Goal: Check status: Check status

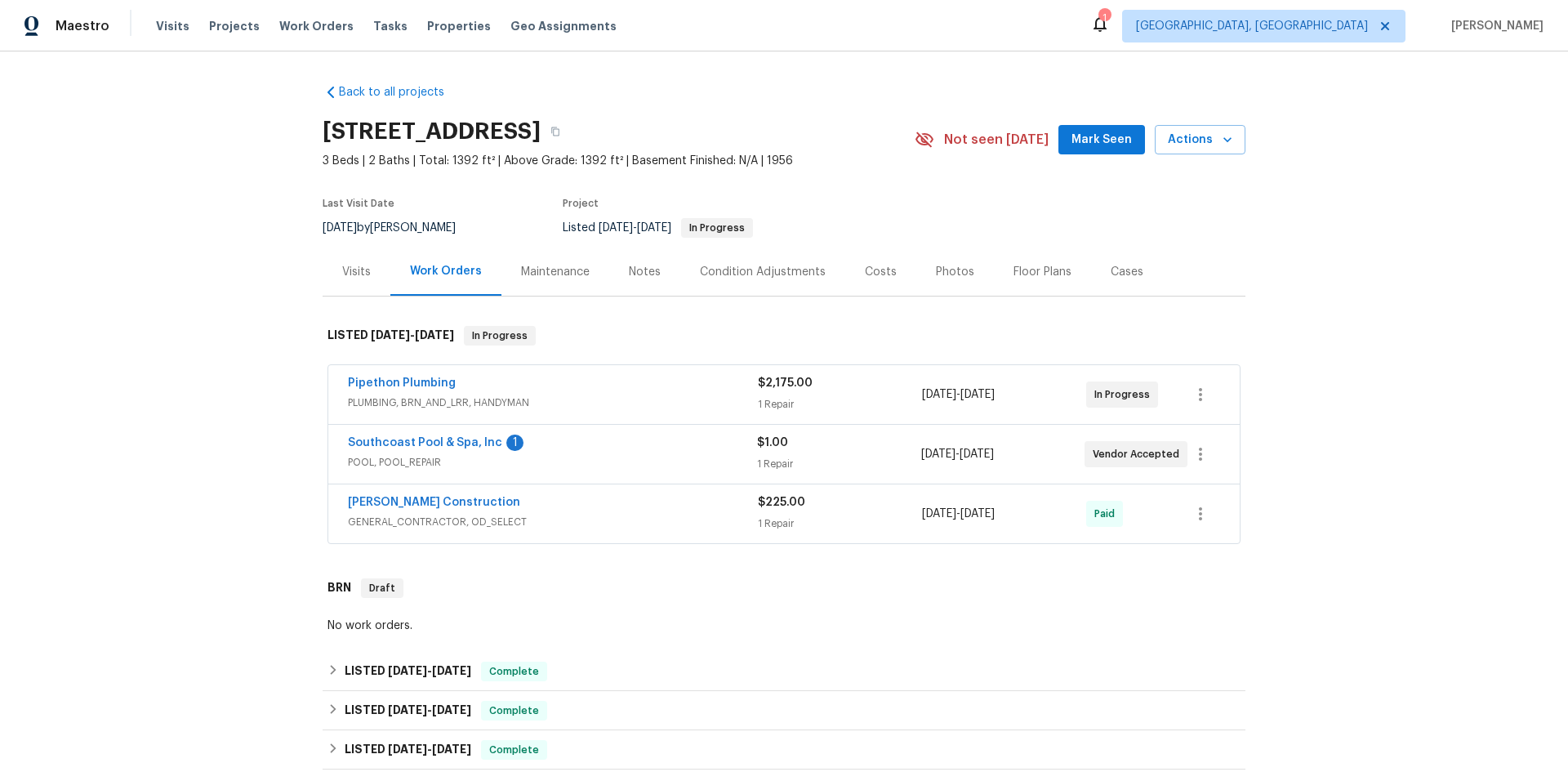
click at [343, 280] on div "Visits" at bounding box center [356, 272] width 28 height 17
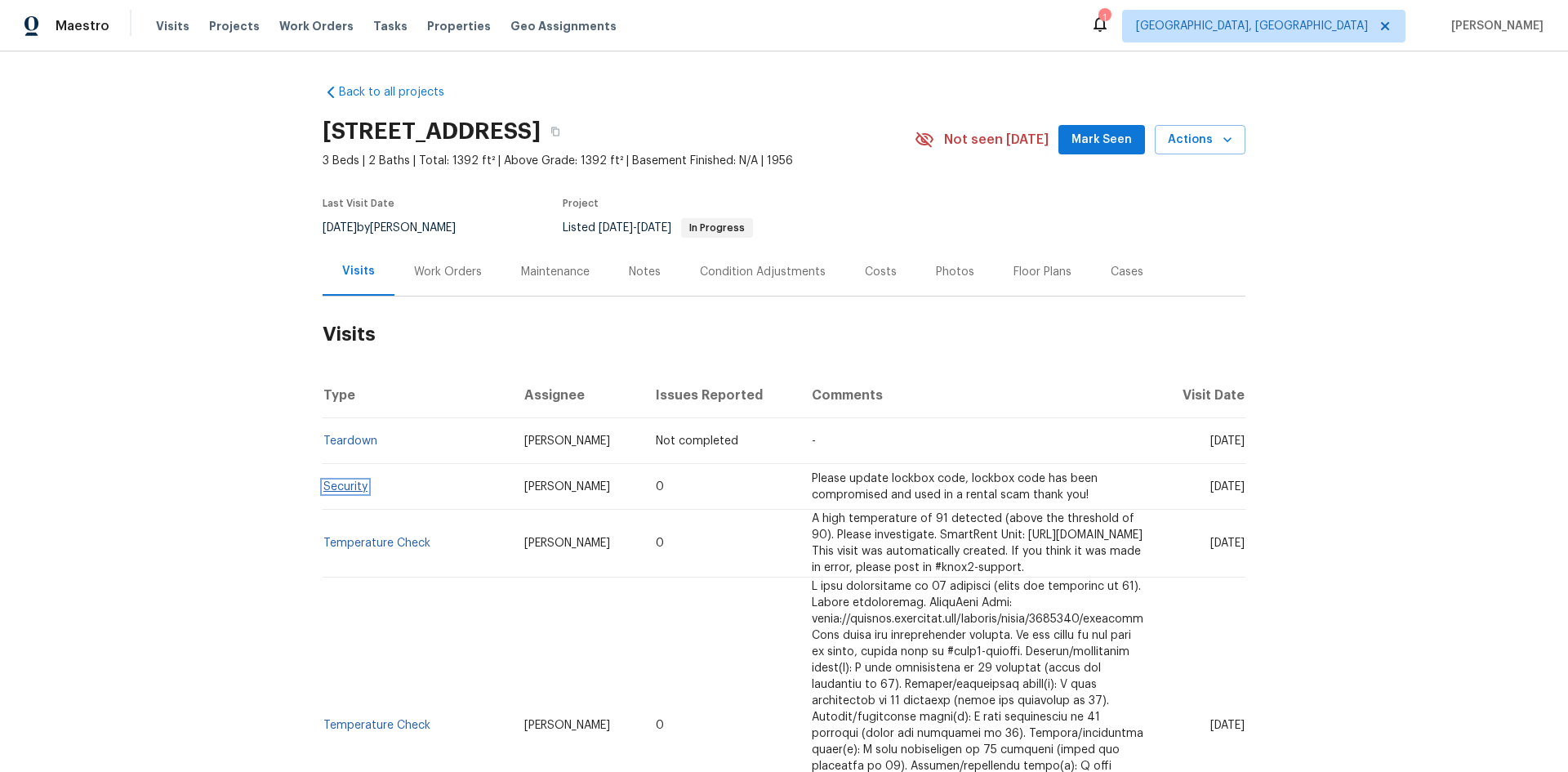
click at [340, 493] on link "Security" at bounding box center [345, 487] width 44 height 12
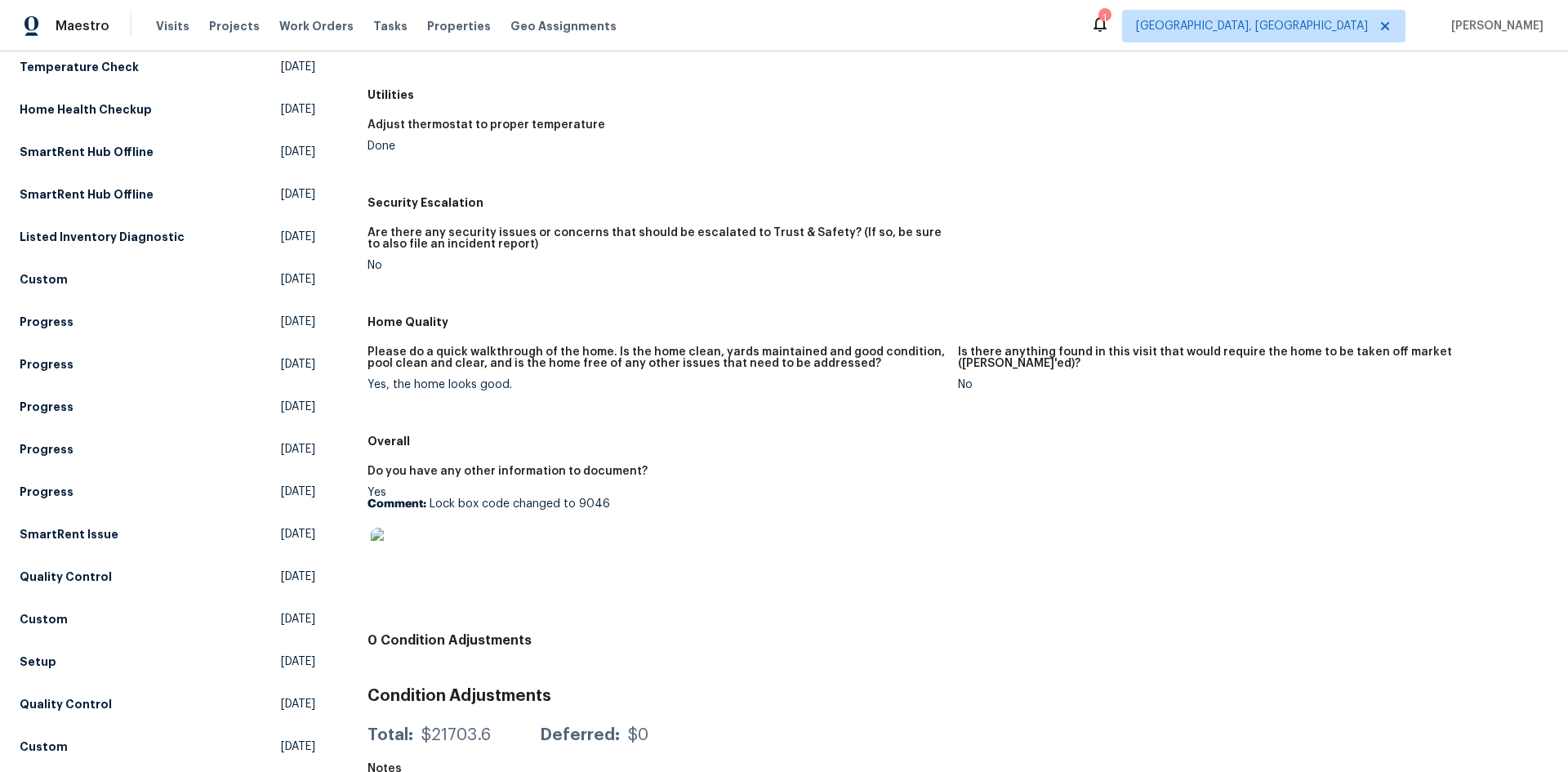
scroll to position [491, 0]
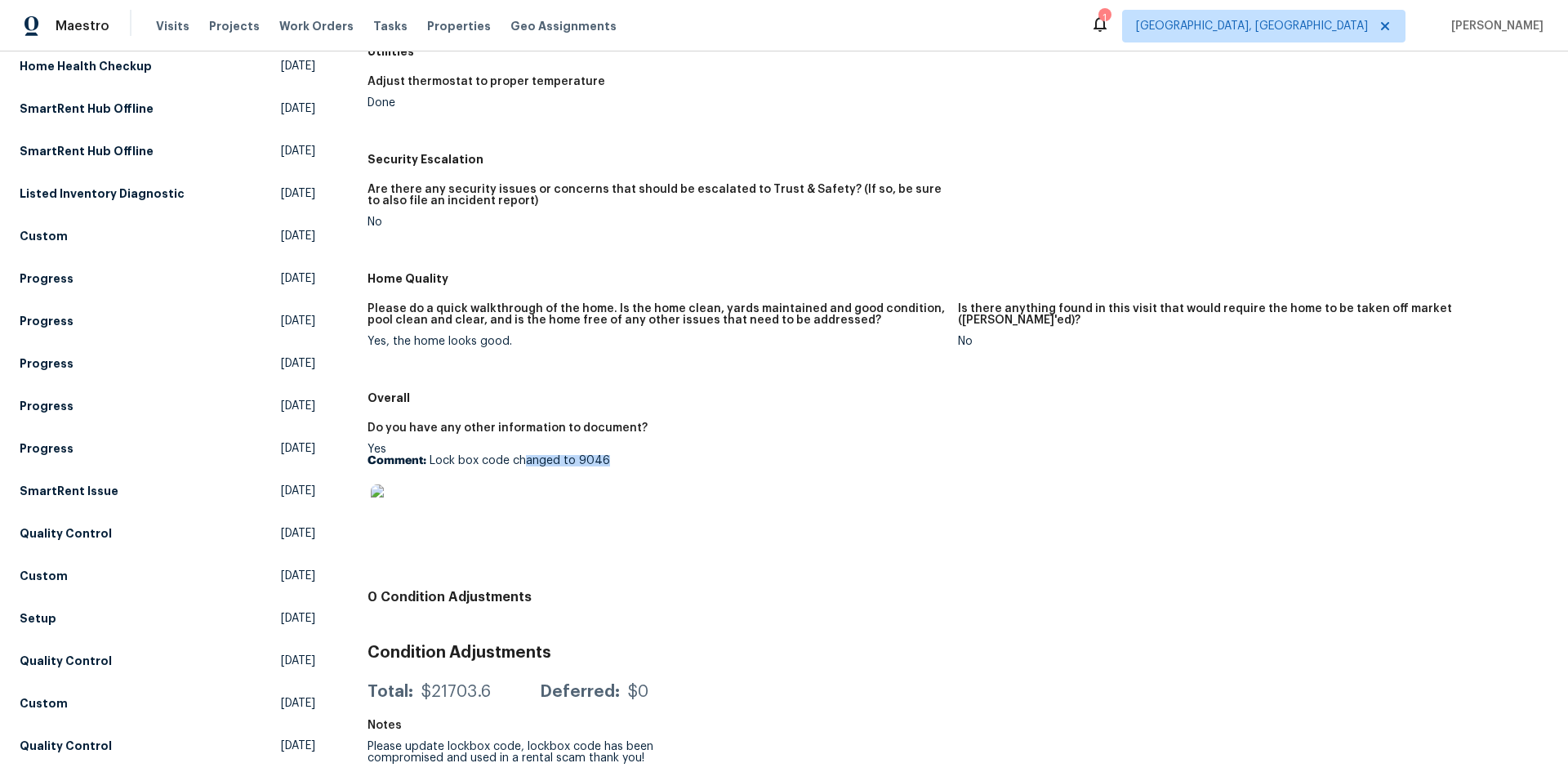
drag, startPoint x: 542, startPoint y: 461, endPoint x: 647, endPoint y: 461, distance: 105.0
click at [647, 461] on p "Comment: Lock box code changed to 9046" at bounding box center [656, 460] width 577 height 12
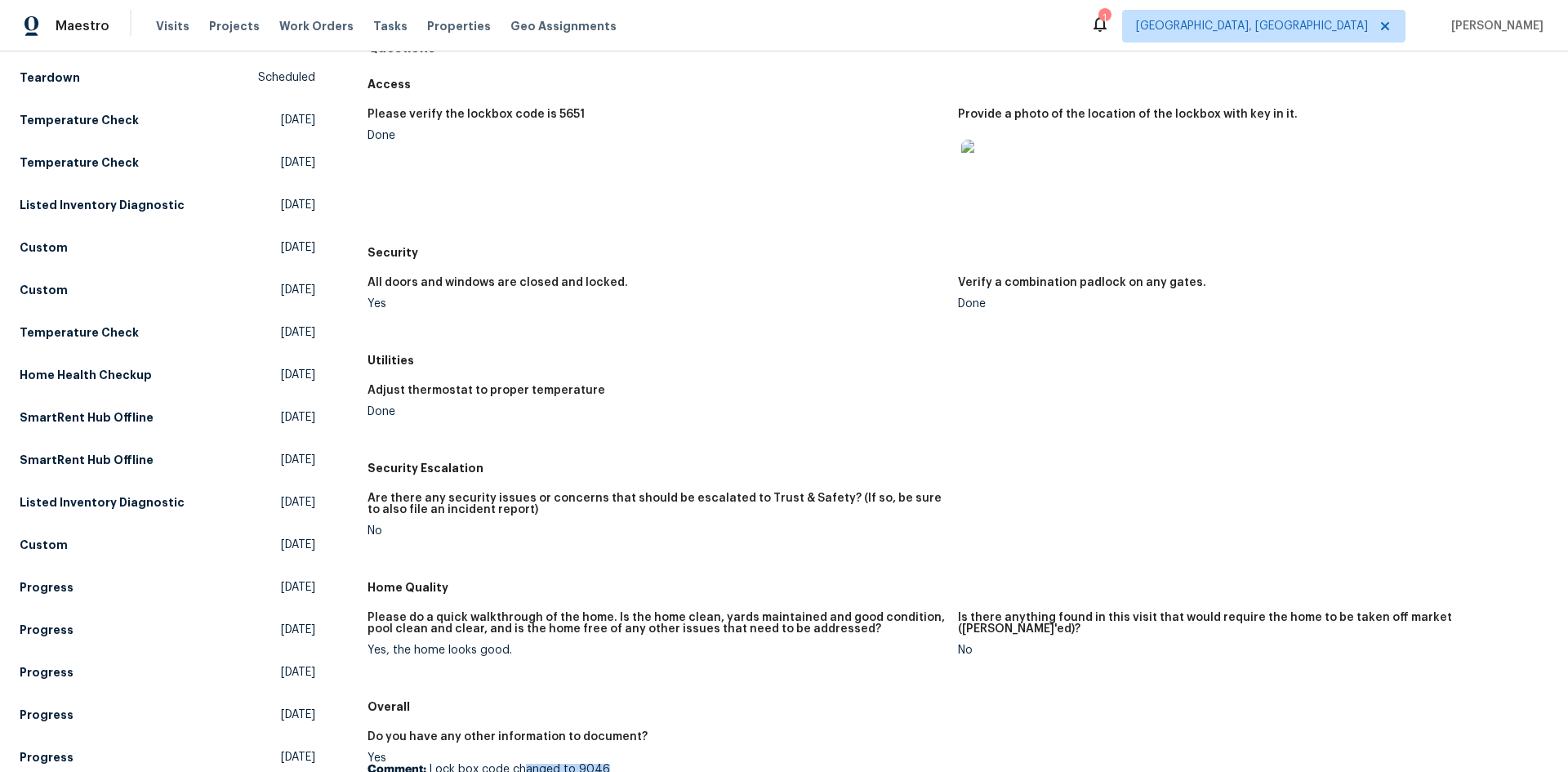
scroll to position [0, 0]
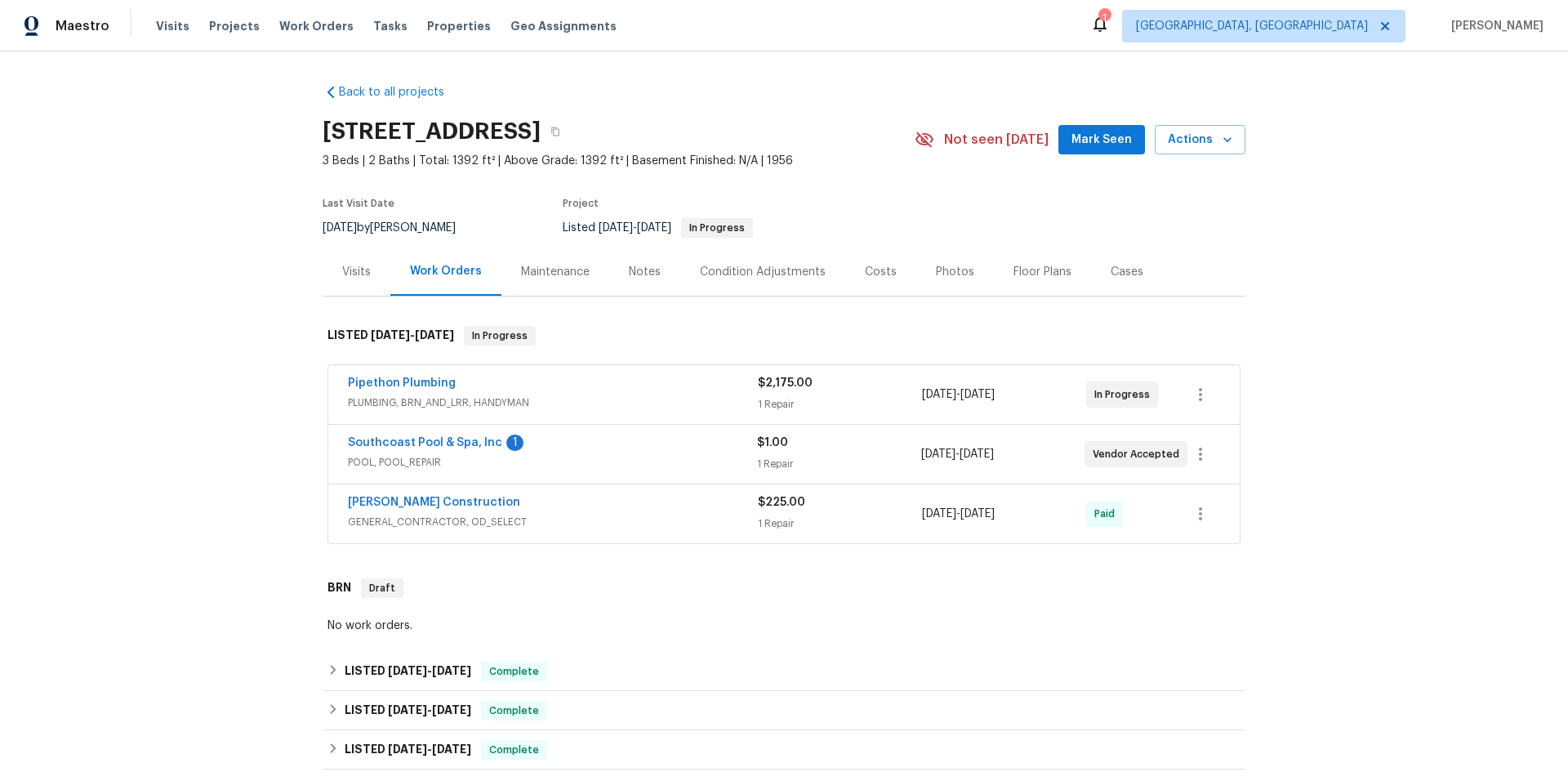
click at [1125, 276] on div "Cases" at bounding box center [1127, 272] width 33 height 17
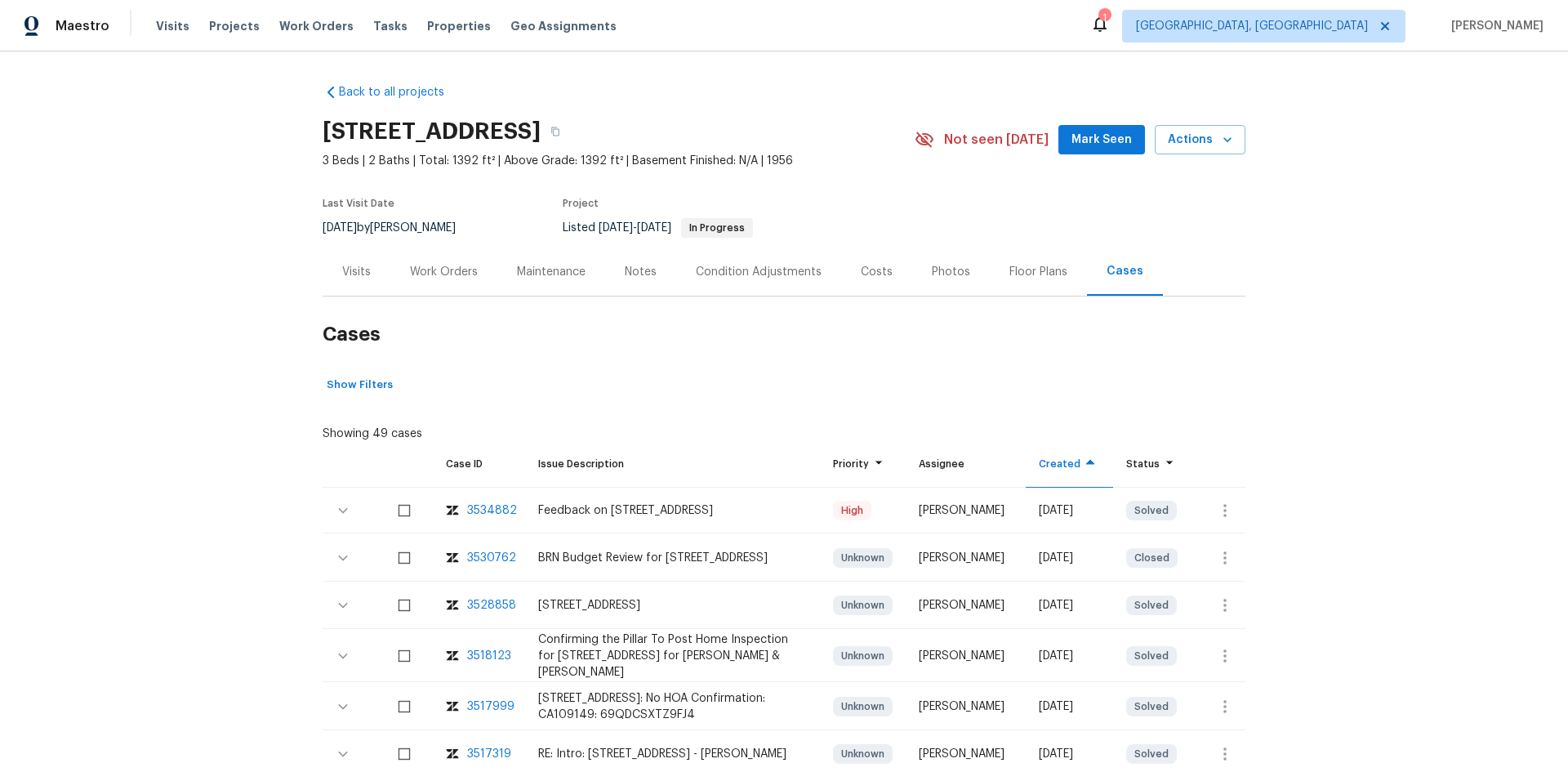
drag, startPoint x: 1023, startPoint y: 518, endPoint x: 1059, endPoint y: 579, distance: 70.8
click at [1067, 567] on div "[DATE]" at bounding box center [1069, 558] width 61 height 17
click at [492, 517] on div "3534882" at bounding box center [492, 510] width 50 height 17
drag, startPoint x: 531, startPoint y: 560, endPoint x: 557, endPoint y: 555, distance: 26.5
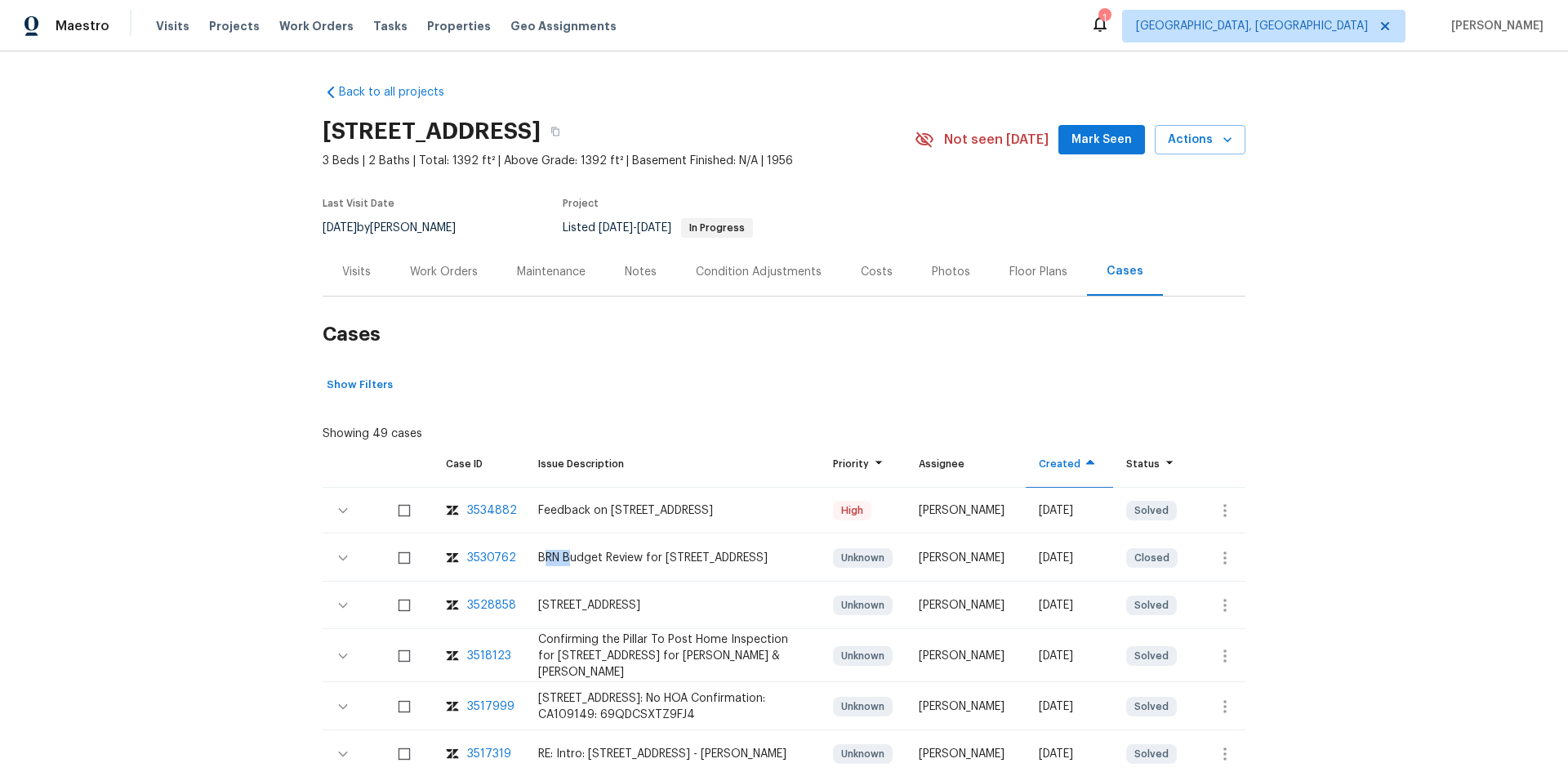
click at [557, 555] on div "BRN Budget Review for [STREET_ADDRESS]" at bounding box center [673, 558] width 270 height 17
drag, startPoint x: 633, startPoint y: 558, endPoint x: 530, endPoint y: 557, distance: 103.0
click at [538, 557] on div "BRN Budget Review for [STREET_ADDRESS]" at bounding box center [673, 558] width 270 height 17
drag, startPoint x: 632, startPoint y: 618, endPoint x: 522, endPoint y: 616, distance: 110.0
click at [526, 616] on td "[STREET_ADDRESS]" at bounding box center [674, 606] width 296 height 46
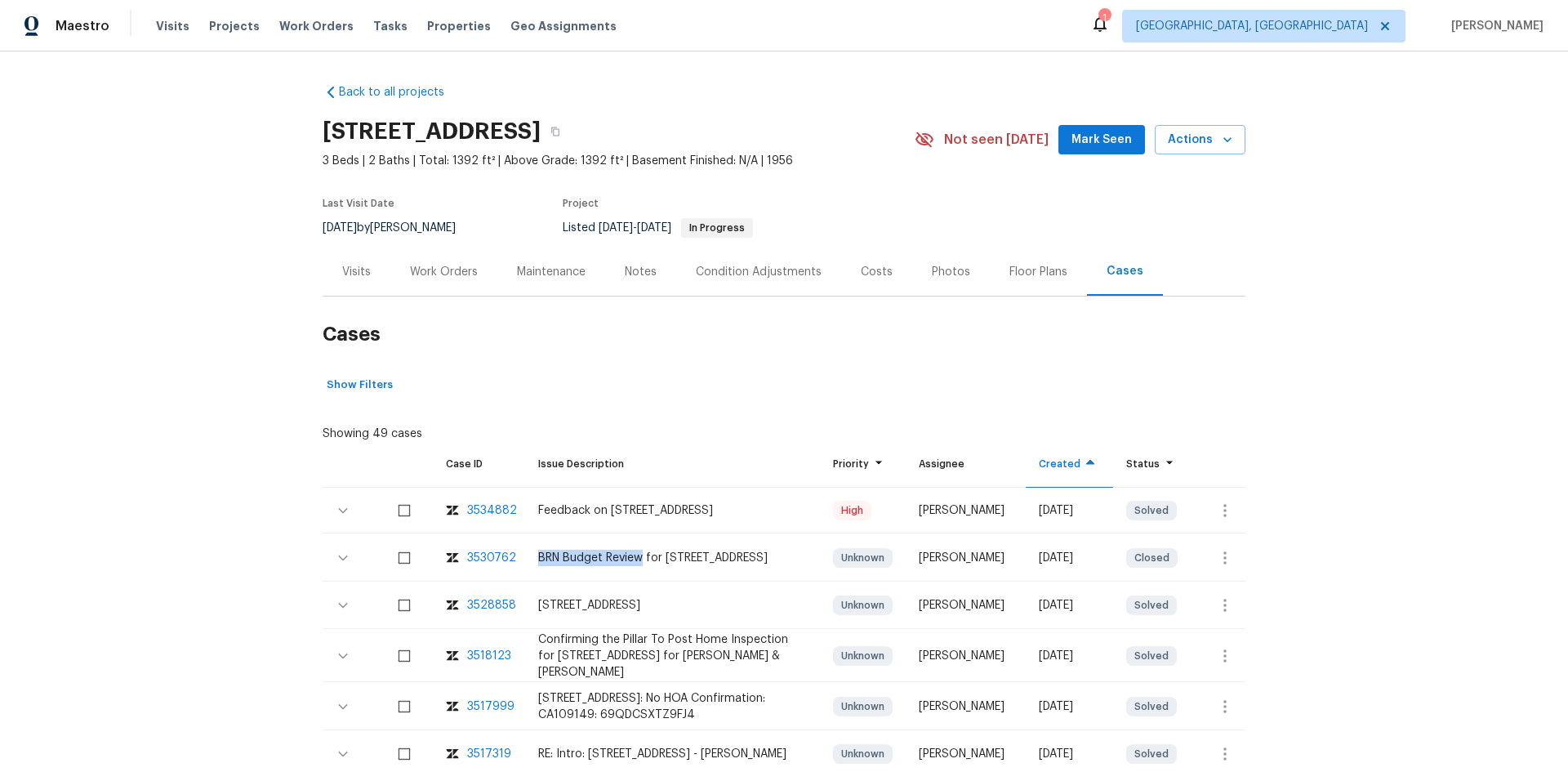
click at [562, 613] on div "[STREET_ADDRESS]" at bounding box center [673, 605] width 270 height 17
click at [487, 613] on div "3528858" at bounding box center [492, 605] width 49 height 17
click at [343, 277] on div "Visits" at bounding box center [356, 272] width 28 height 17
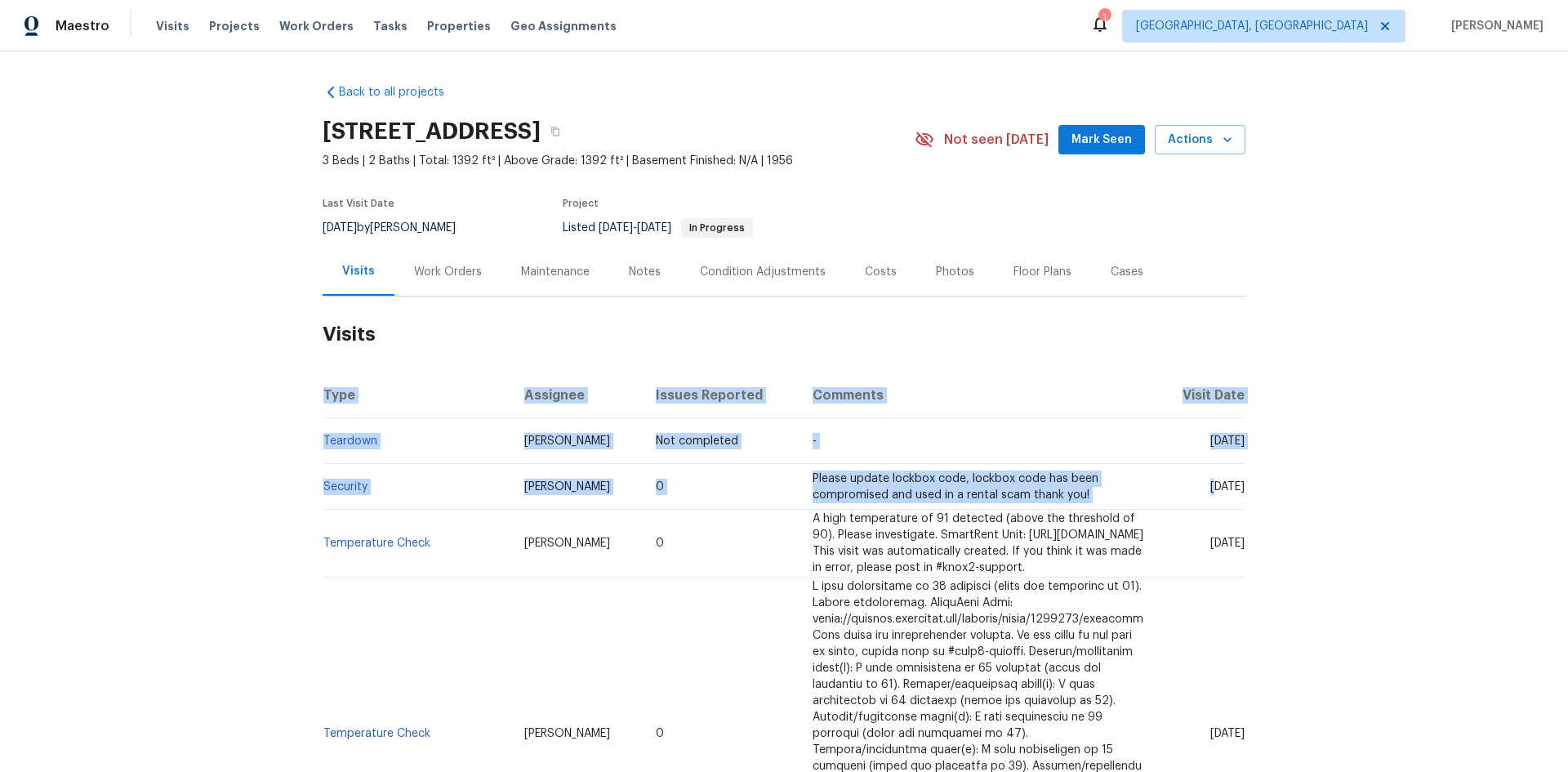
drag, startPoint x: 1183, startPoint y: 497, endPoint x: 1250, endPoint y: 526, distance: 73.0
click at [1250, 526] on div "Back to all projects [STREET_ADDRESS] 3 Beds | 2 Baths | Total: 1392 ft² | Abov…" at bounding box center [784, 412] width 1568 height 720
click at [1241, 522] on div "Back to all projects [STREET_ADDRESS] 3 Beds | 2 Baths | Total: 1392 ft² | Abov…" at bounding box center [784, 412] width 1568 height 720
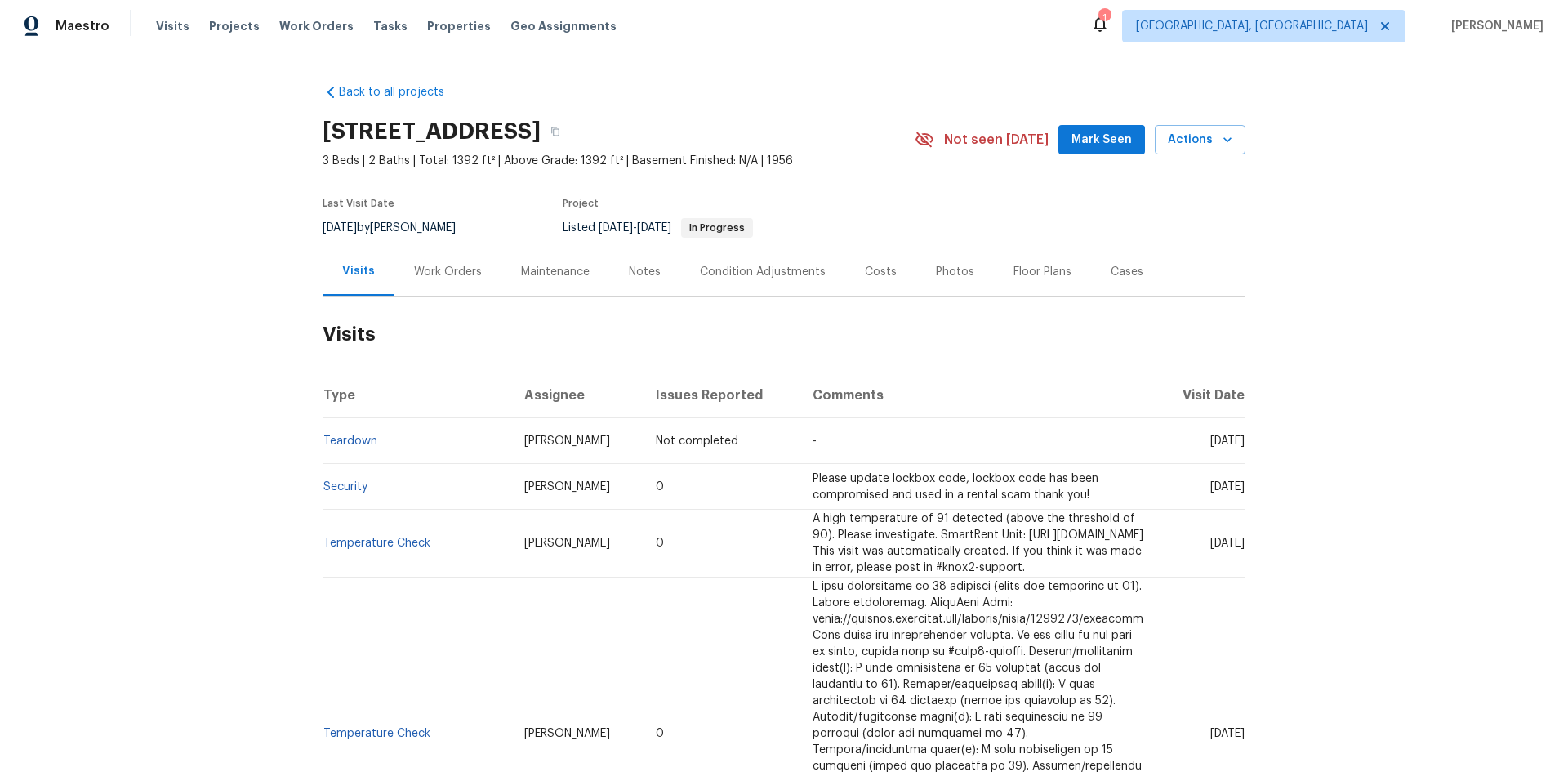
drag, startPoint x: 1238, startPoint y: 520, endPoint x: 1181, endPoint y: 503, distance: 59.5
click at [1211, 493] on span "[DATE]" at bounding box center [1227, 487] width 34 height 12
drag, startPoint x: 857, startPoint y: 501, endPoint x: 969, endPoint y: 516, distance: 113.0
click at [969, 500] on span "Please update lockbox code, lockbox code has been compromised and used in a ren…" at bounding box center [956, 487] width 286 height 28
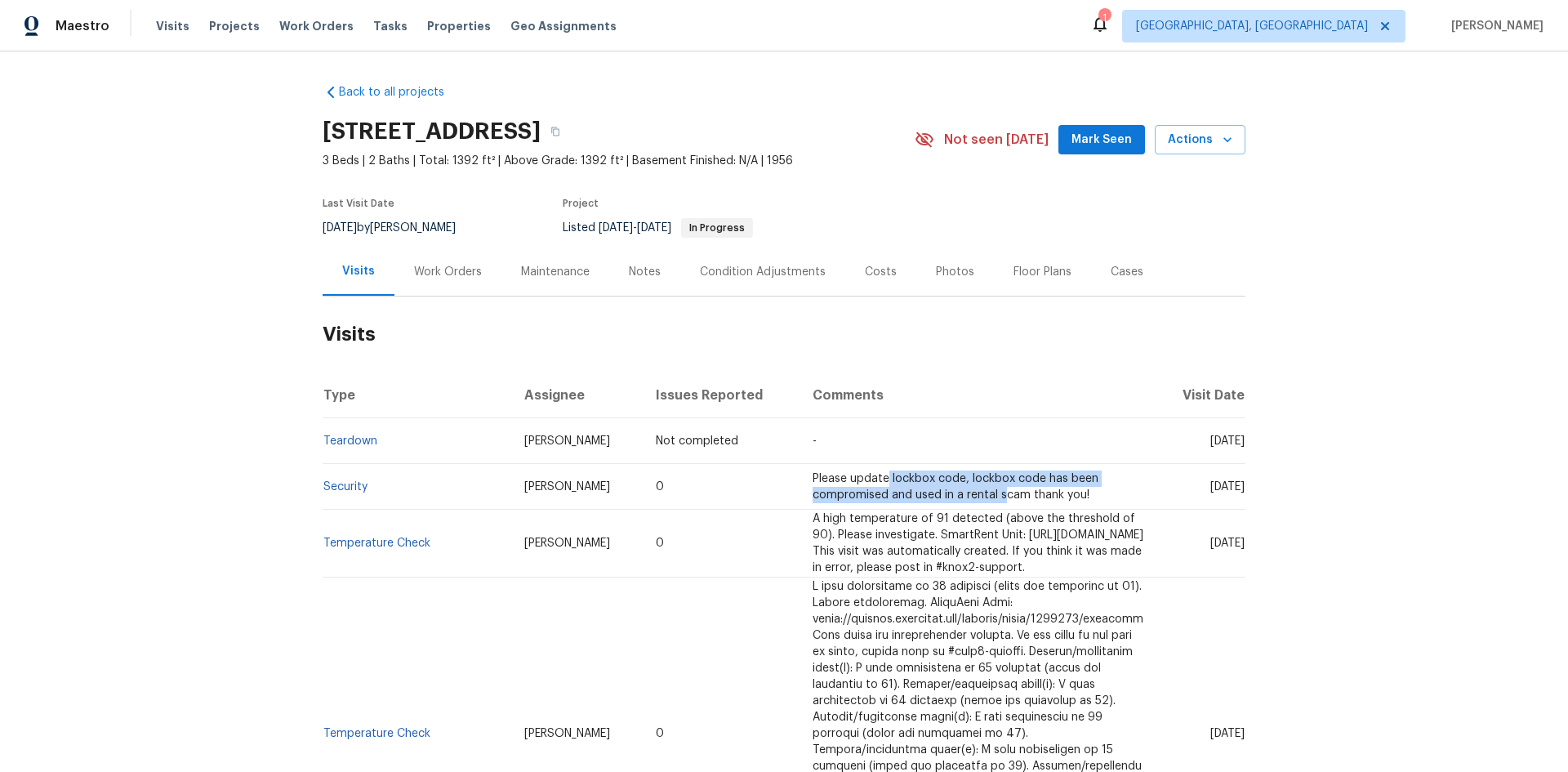
click at [894, 510] on td "Please update lockbox code, lockbox code has been compromised and used in a ren…" at bounding box center [978, 487] width 357 height 46
drag, startPoint x: 818, startPoint y: 500, endPoint x: 1110, endPoint y: 521, distance: 292.8
click at [1110, 510] on td "Please update lockbox code, lockbox code has been compromised and used in a ren…" at bounding box center [978, 487] width 357 height 46
click at [324, 493] on link "Security" at bounding box center [345, 487] width 44 height 12
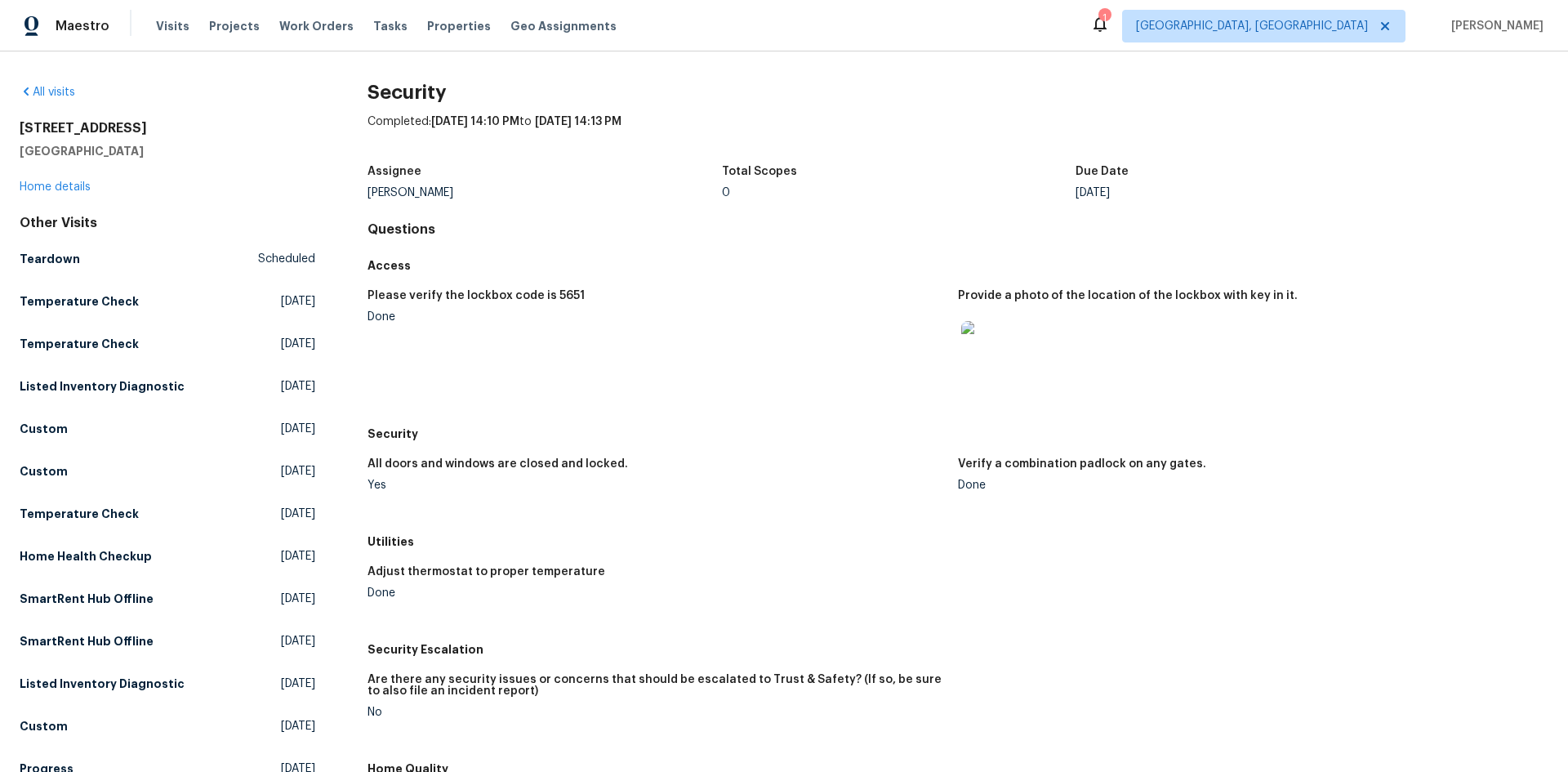
drag, startPoint x: 429, startPoint y: 120, endPoint x: 675, endPoint y: 122, distance: 246.0
click at [675, 122] on div "Completed: [DATE] 14:10 PM to [DATE] 14:13 PM" at bounding box center [958, 135] width 1181 height 43
click at [618, 118] on span "[DATE] 14:13 PM" at bounding box center [578, 122] width 87 height 12
drag, startPoint x: 396, startPoint y: 299, endPoint x: 603, endPoint y: 285, distance: 207.5
click at [603, 285] on div "Please verify the lockbox code is 5651 Done Provide a photo of the location of …" at bounding box center [958, 349] width 1181 height 139
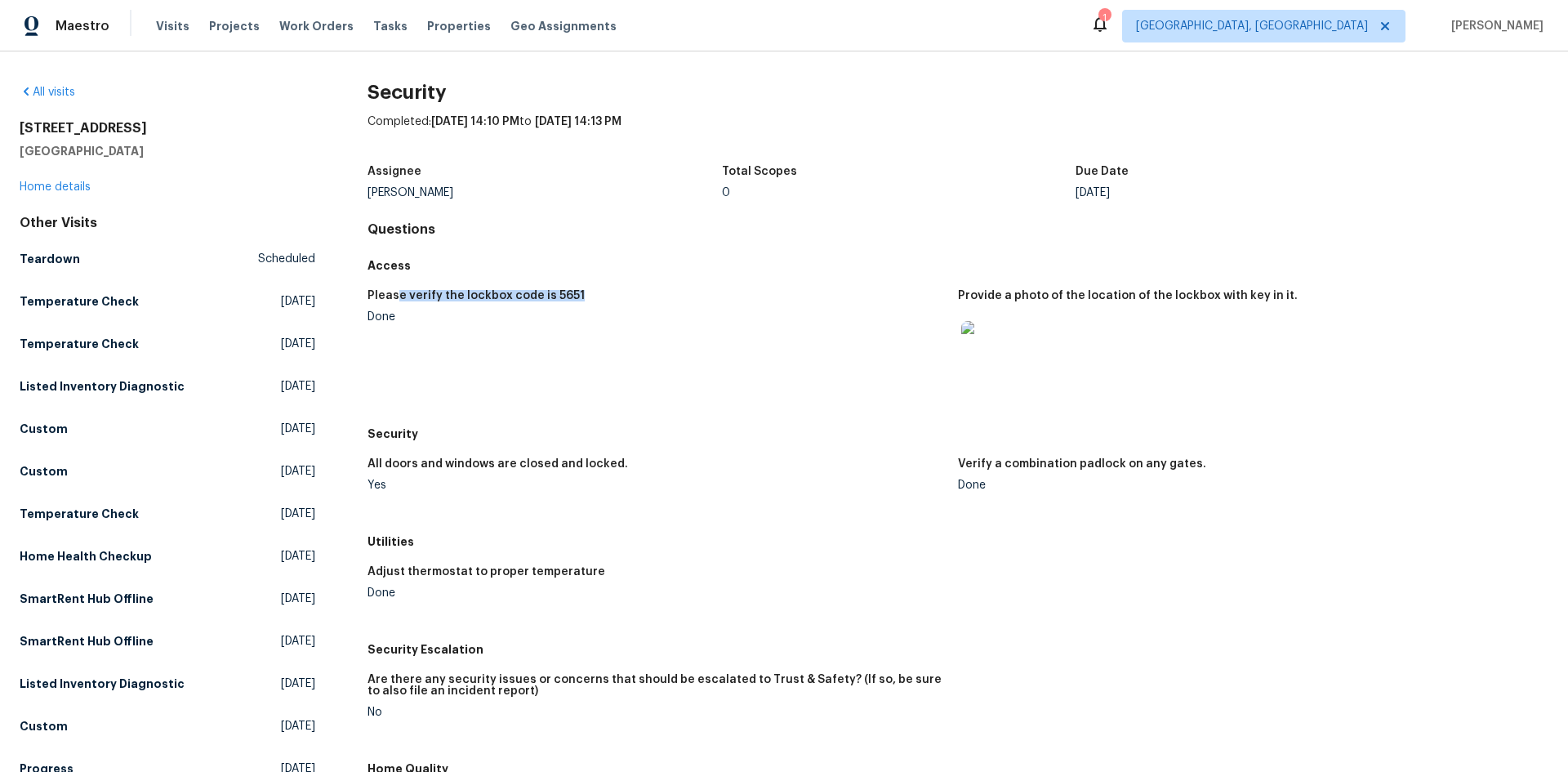
click at [571, 302] on div "Please verify the lockbox code is 5651" at bounding box center [656, 301] width 577 height 21
click at [556, 295] on h5 "Please verify the lockbox code is 5651" at bounding box center [476, 296] width 217 height 12
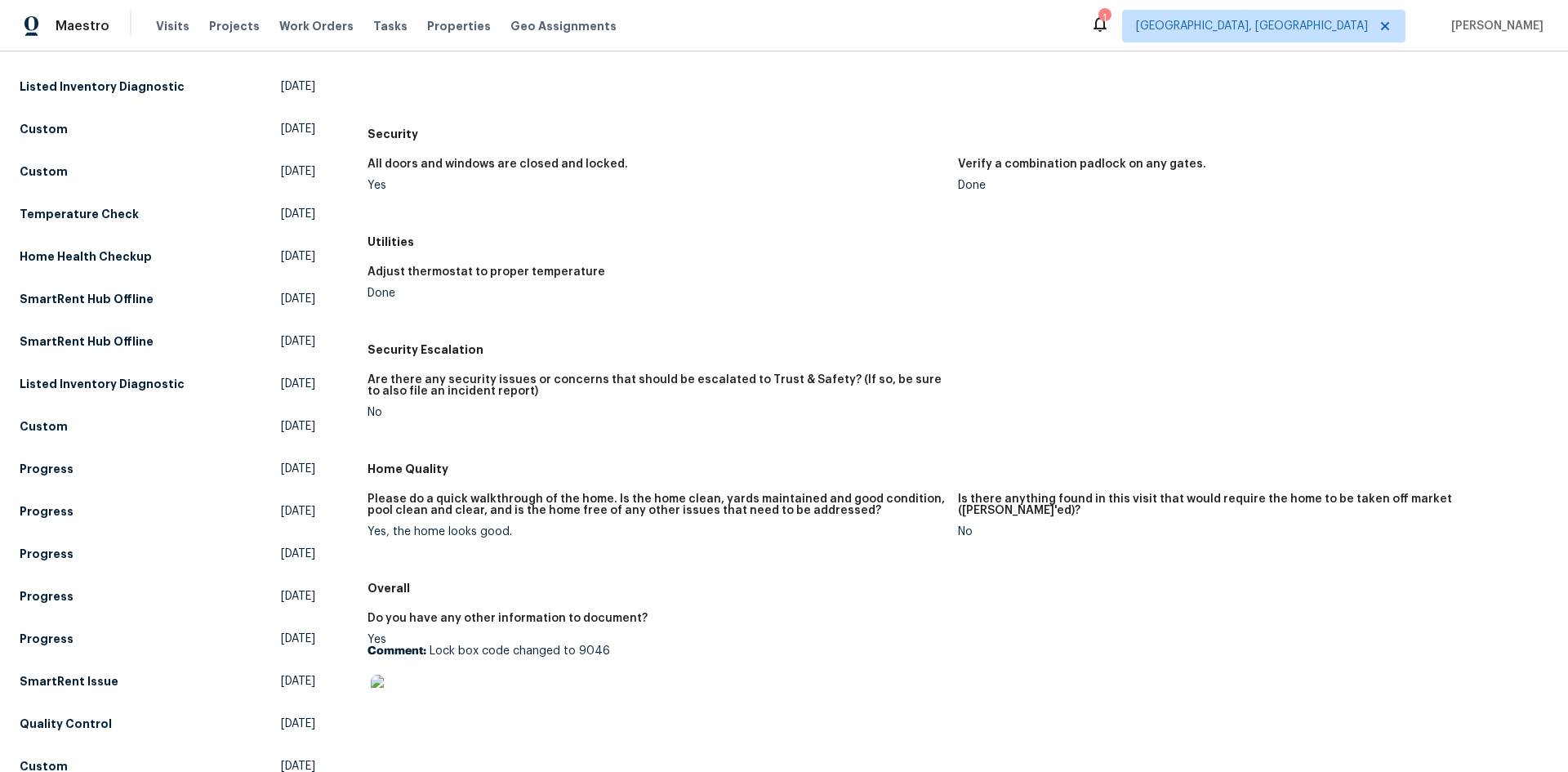
scroll to position [327, 0]
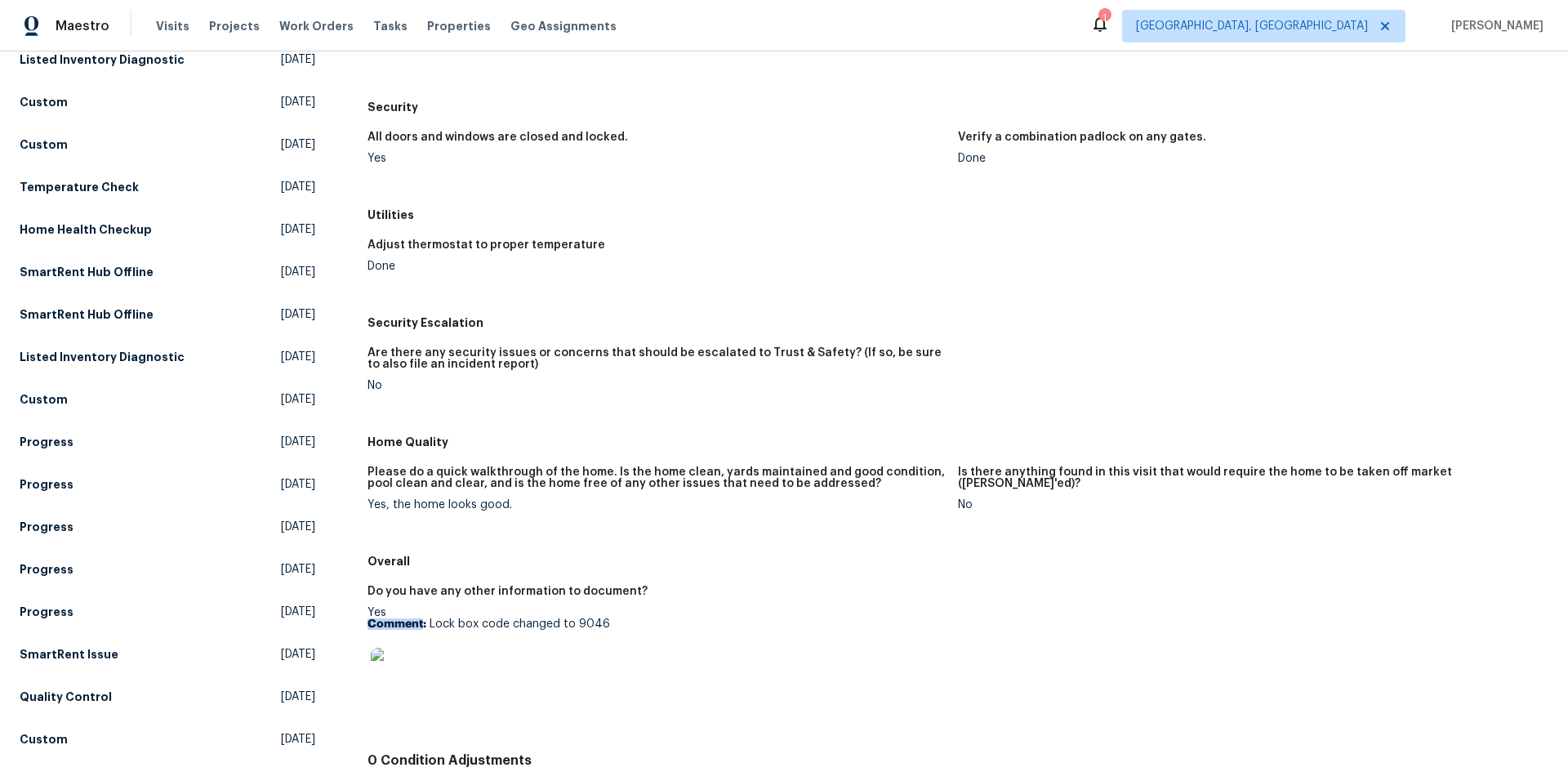
drag, startPoint x: 420, startPoint y: 629, endPoint x: 659, endPoint y: 617, distance: 239.3
click at [659, 617] on div "Yes Comment: Lock box code changed to 9046" at bounding box center [656, 659] width 577 height 103
click at [634, 624] on p "Comment: Lock box code changed to 9046" at bounding box center [656, 624] width 577 height 12
drag, startPoint x: 504, startPoint y: 627, endPoint x: 645, endPoint y: 621, distance: 141.1
click at [645, 621] on p "Comment: Lock box code changed to 9046" at bounding box center [656, 624] width 577 height 12
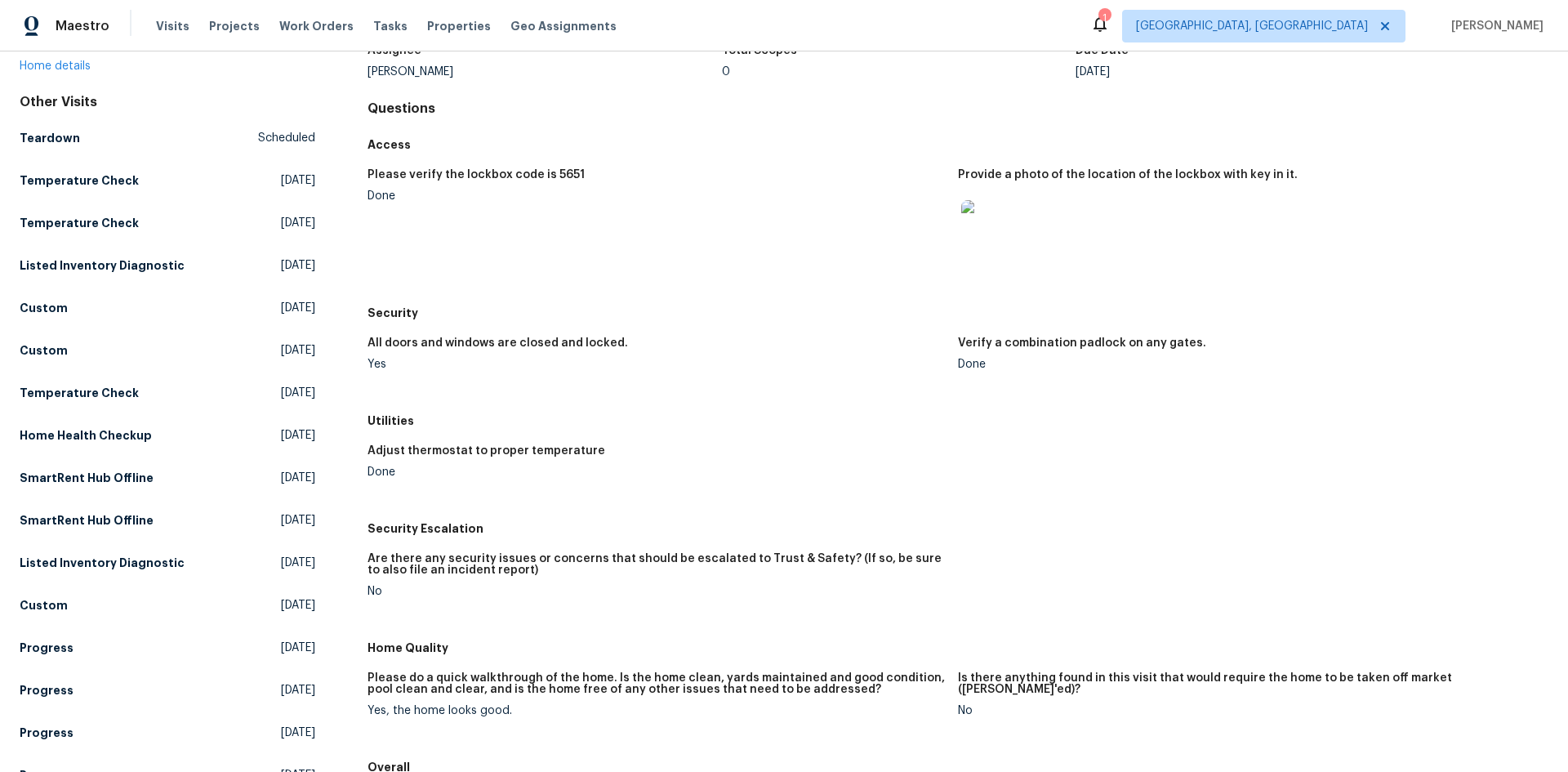
scroll to position [0, 0]
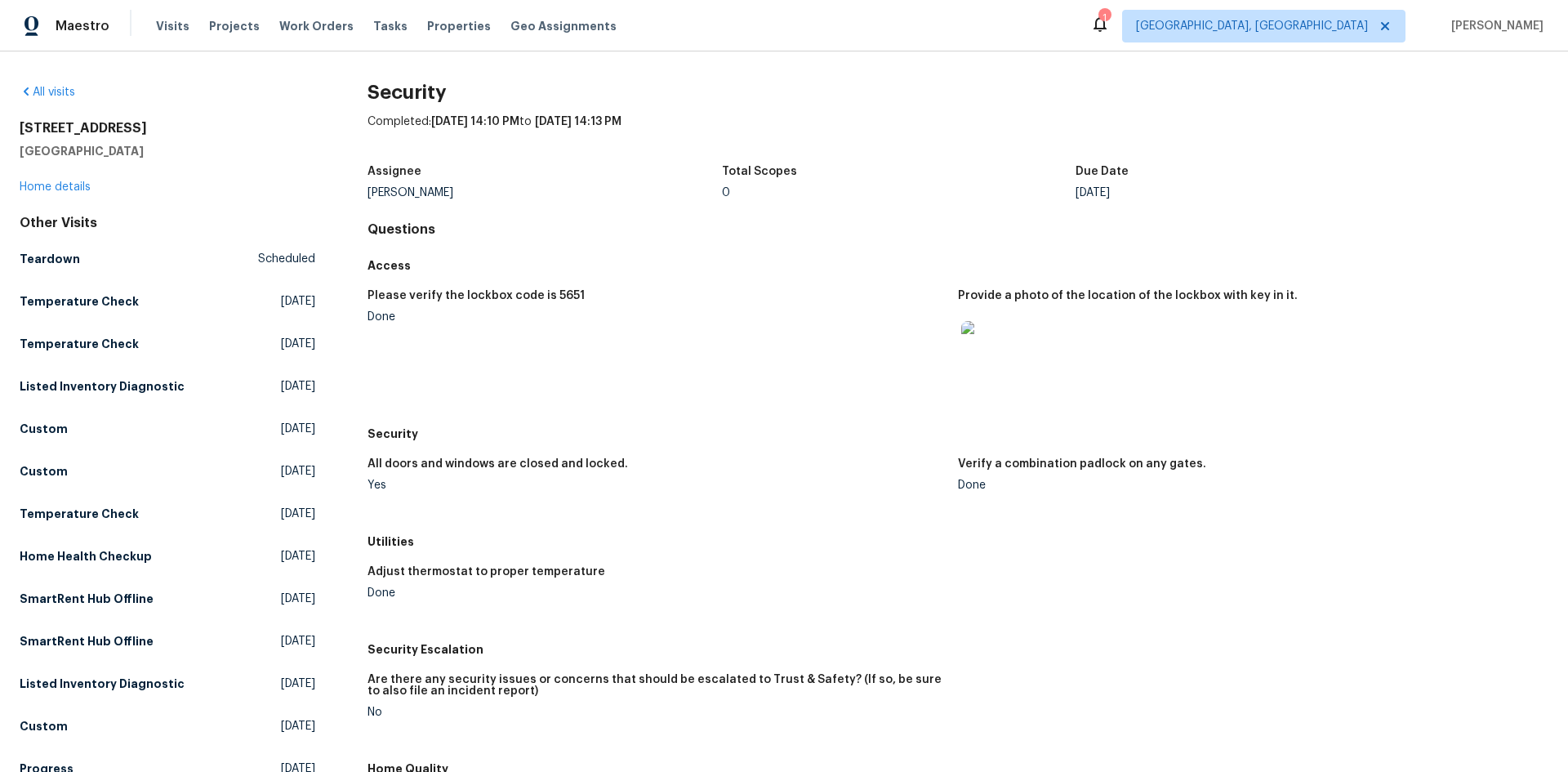
drag, startPoint x: 545, startPoint y: 123, endPoint x: 695, endPoint y: 114, distance: 150.3
click at [695, 114] on div "Completed: [DATE] 14:10 PM to [DATE] 14:13 PM" at bounding box center [958, 135] width 1181 height 43
click at [63, 191] on link "Home details" at bounding box center [55, 187] width 71 height 12
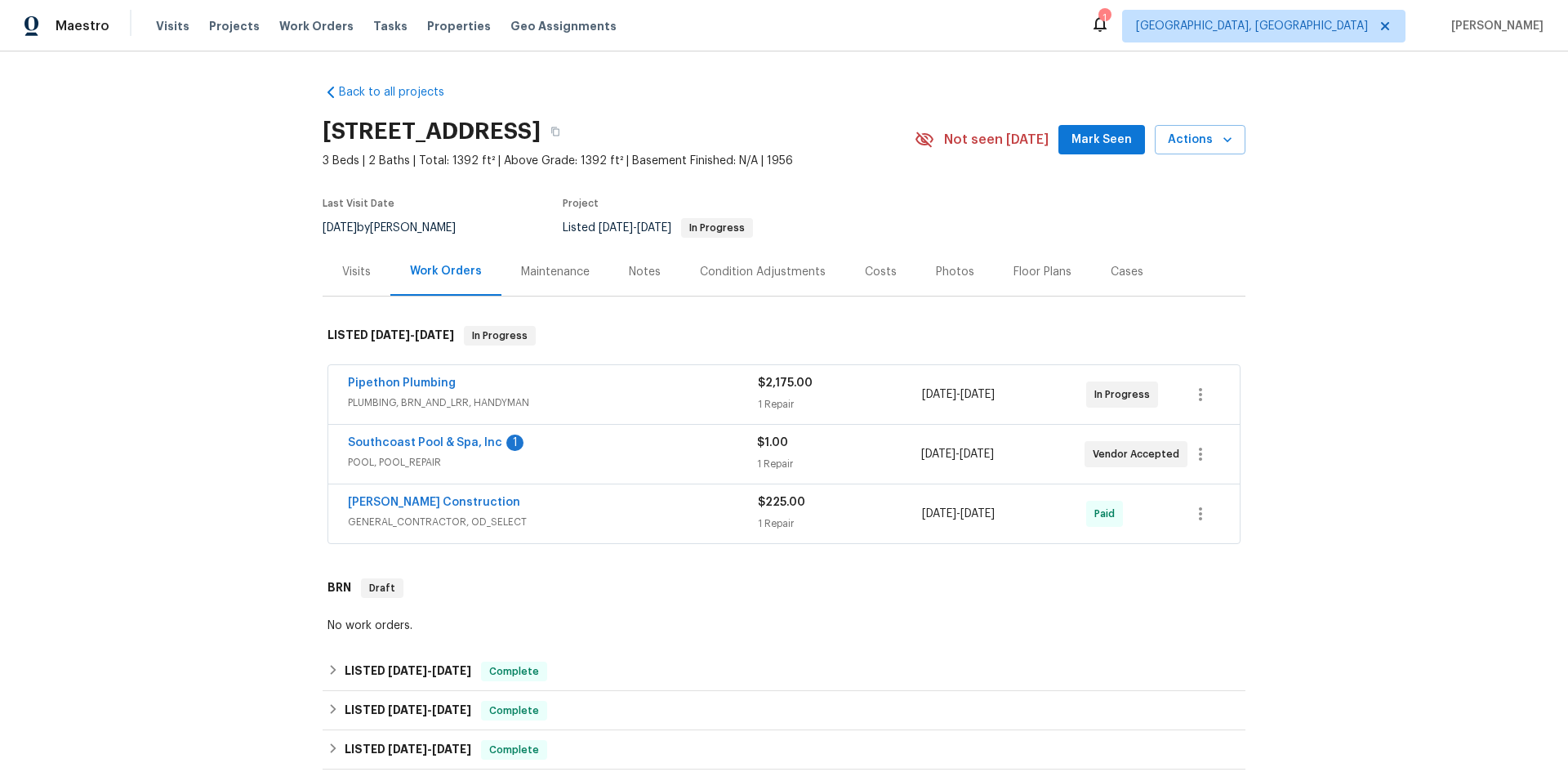
click at [1111, 280] on div "Cases" at bounding box center [1127, 272] width 33 height 17
click at [1114, 280] on div "Cases" at bounding box center [1127, 272] width 33 height 17
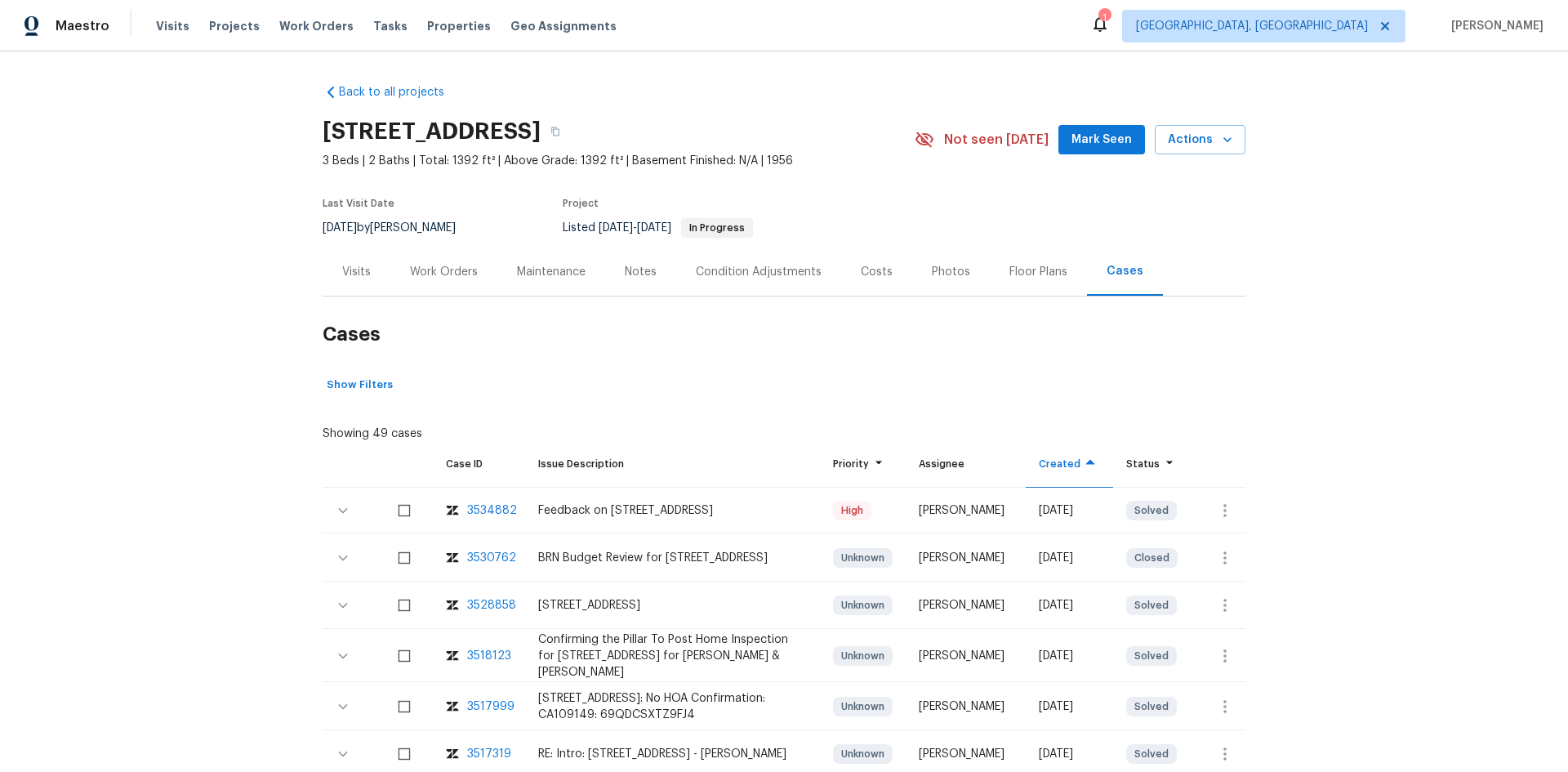
drag, startPoint x: 1033, startPoint y: 560, endPoint x: 1085, endPoint y: 581, distance: 56.1
click at [1085, 567] on div "[DATE]" at bounding box center [1069, 558] width 61 height 17
drag, startPoint x: 525, startPoint y: 558, endPoint x: 644, endPoint y: 554, distance: 119.1
click at [644, 554] on td "BRN Budget Review for [STREET_ADDRESS]" at bounding box center [674, 558] width 296 height 46
click at [345, 280] on div "Visits" at bounding box center [356, 272] width 28 height 17
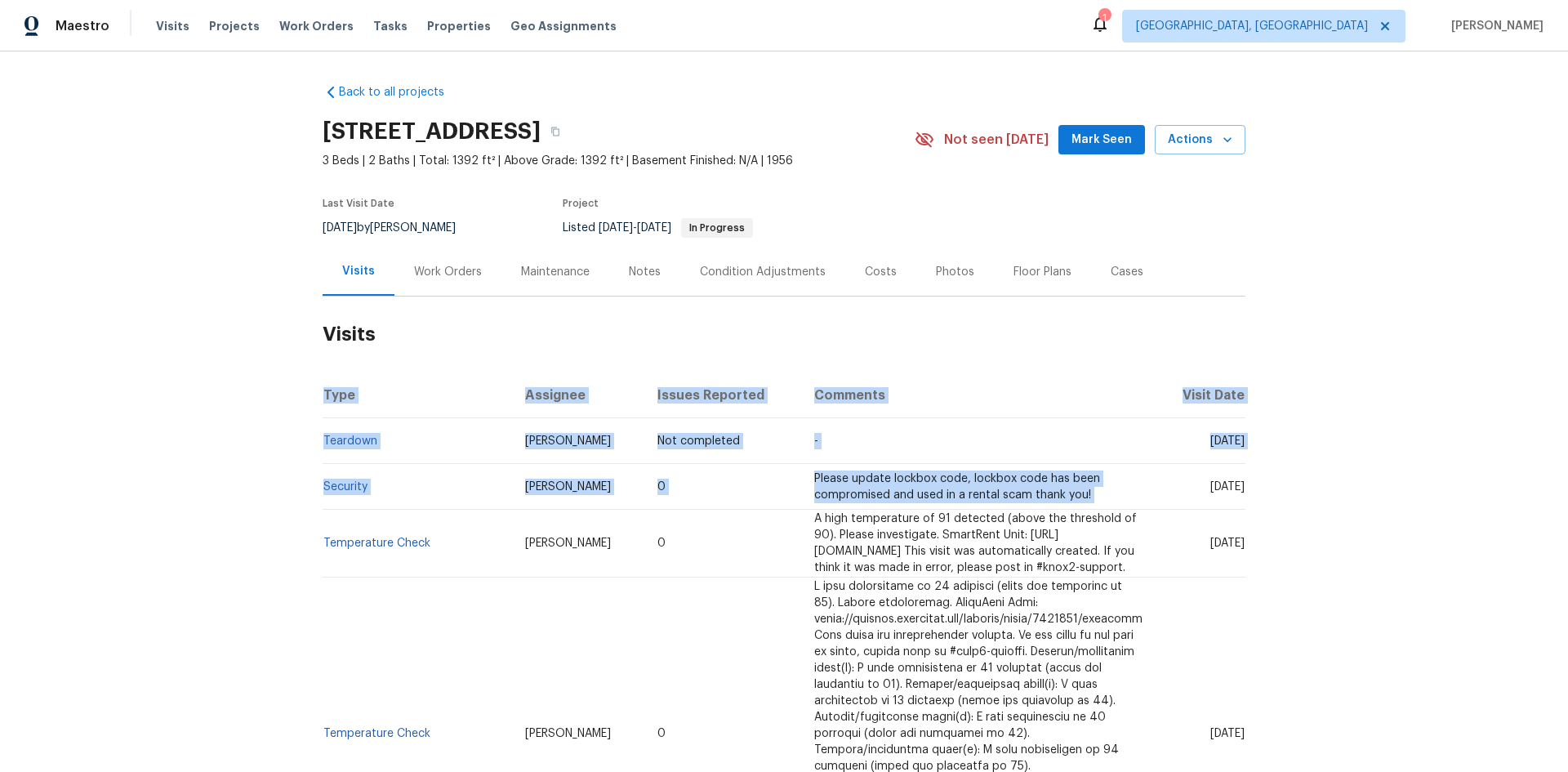
drag, startPoint x: 1213, startPoint y: 504, endPoint x: 1286, endPoint y: 518, distance: 74.3
click at [1286, 518] on div "Back to all projects [STREET_ADDRESS] 3 Beds | 2 Baths | Total: 1392 ft² | Abov…" at bounding box center [784, 412] width 1568 height 720
click at [1262, 524] on div "Back to all projects [STREET_ADDRESS] 3 Beds | 2 Baths | Total: 1392 ft² | Abov…" at bounding box center [784, 412] width 1568 height 720
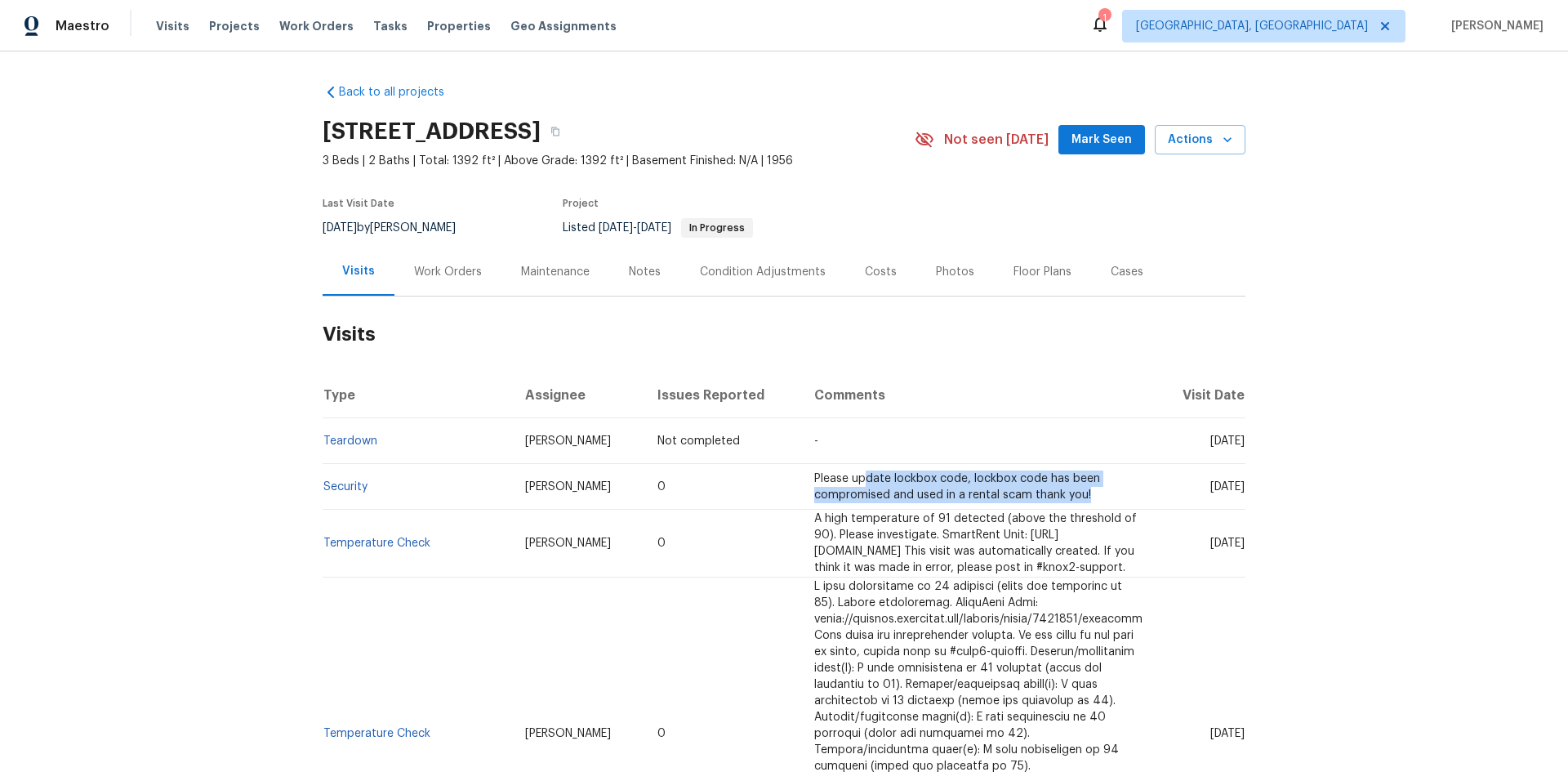
drag, startPoint x: 846, startPoint y: 502, endPoint x: 1069, endPoint y: 514, distance: 223.3
click at [1069, 510] on td "Please update lockbox code, lockbox code has been compromised and used in a ren…" at bounding box center [978, 487] width 354 height 46
click at [331, 493] on link "Security" at bounding box center [345, 487] width 44 height 12
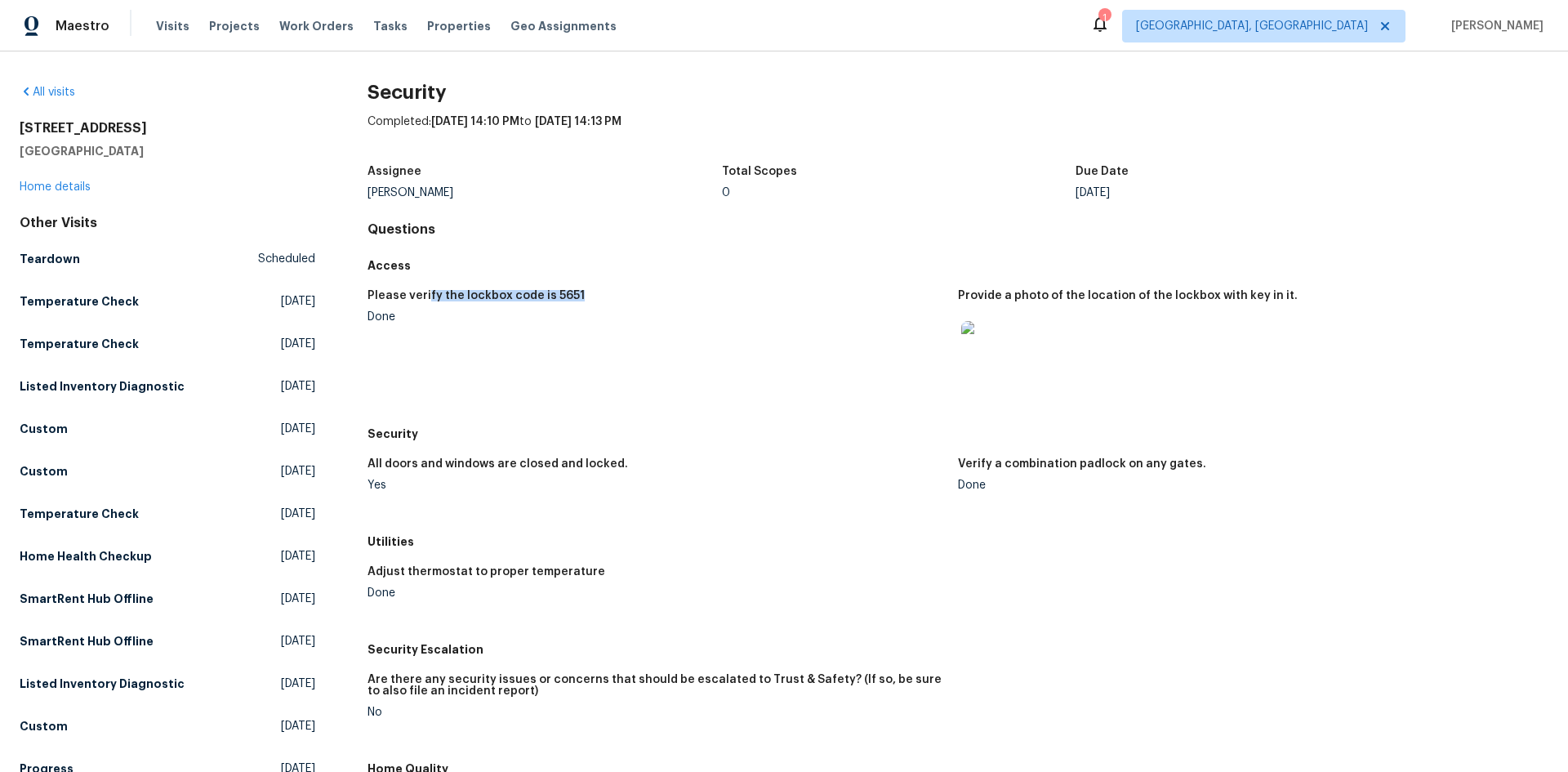
drag, startPoint x: 427, startPoint y: 297, endPoint x: 587, endPoint y: 297, distance: 160.0
click at [587, 297] on div "Please verify the lockbox code is 5651" at bounding box center [656, 301] width 577 height 21
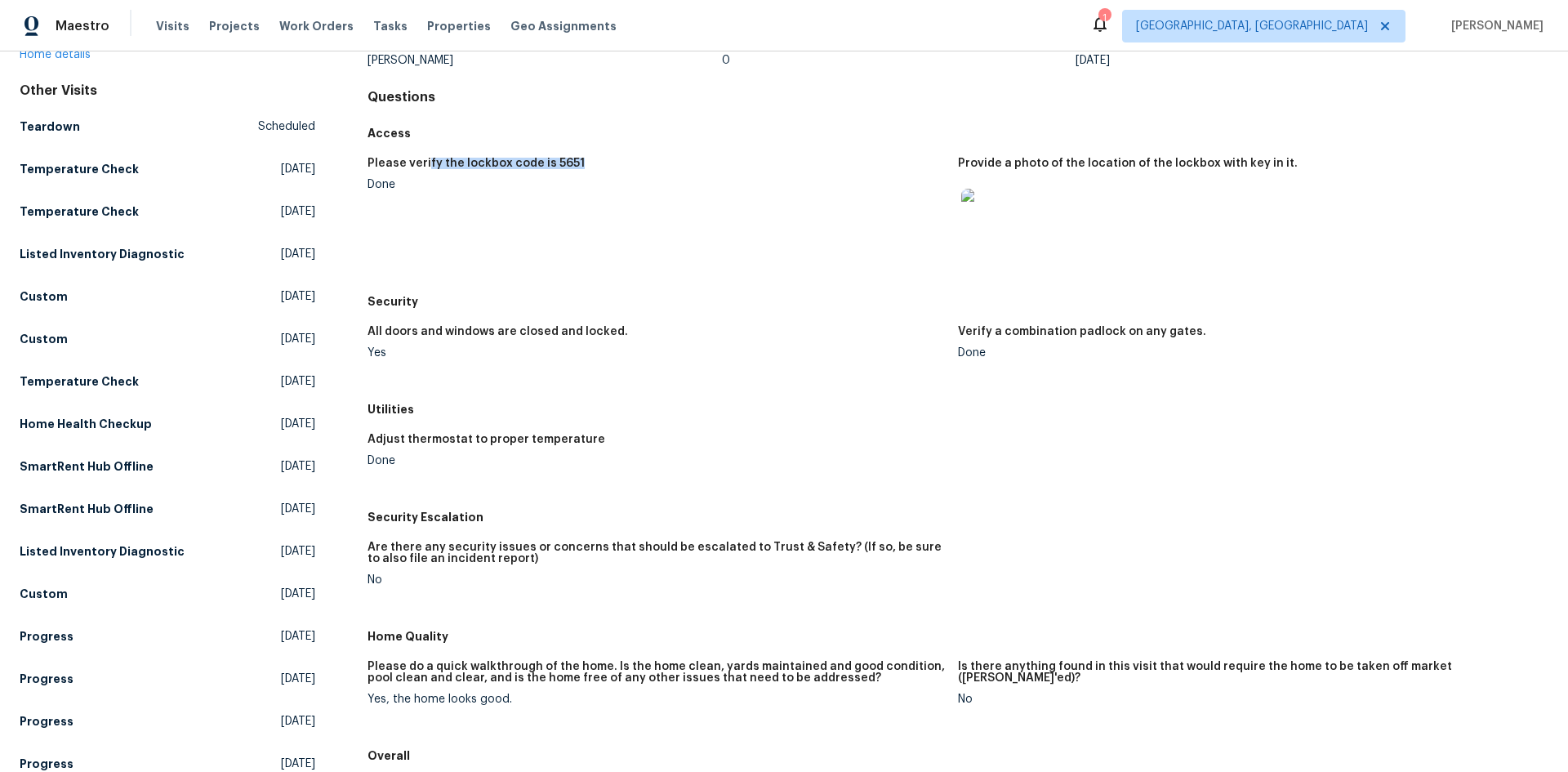
scroll to position [245, 0]
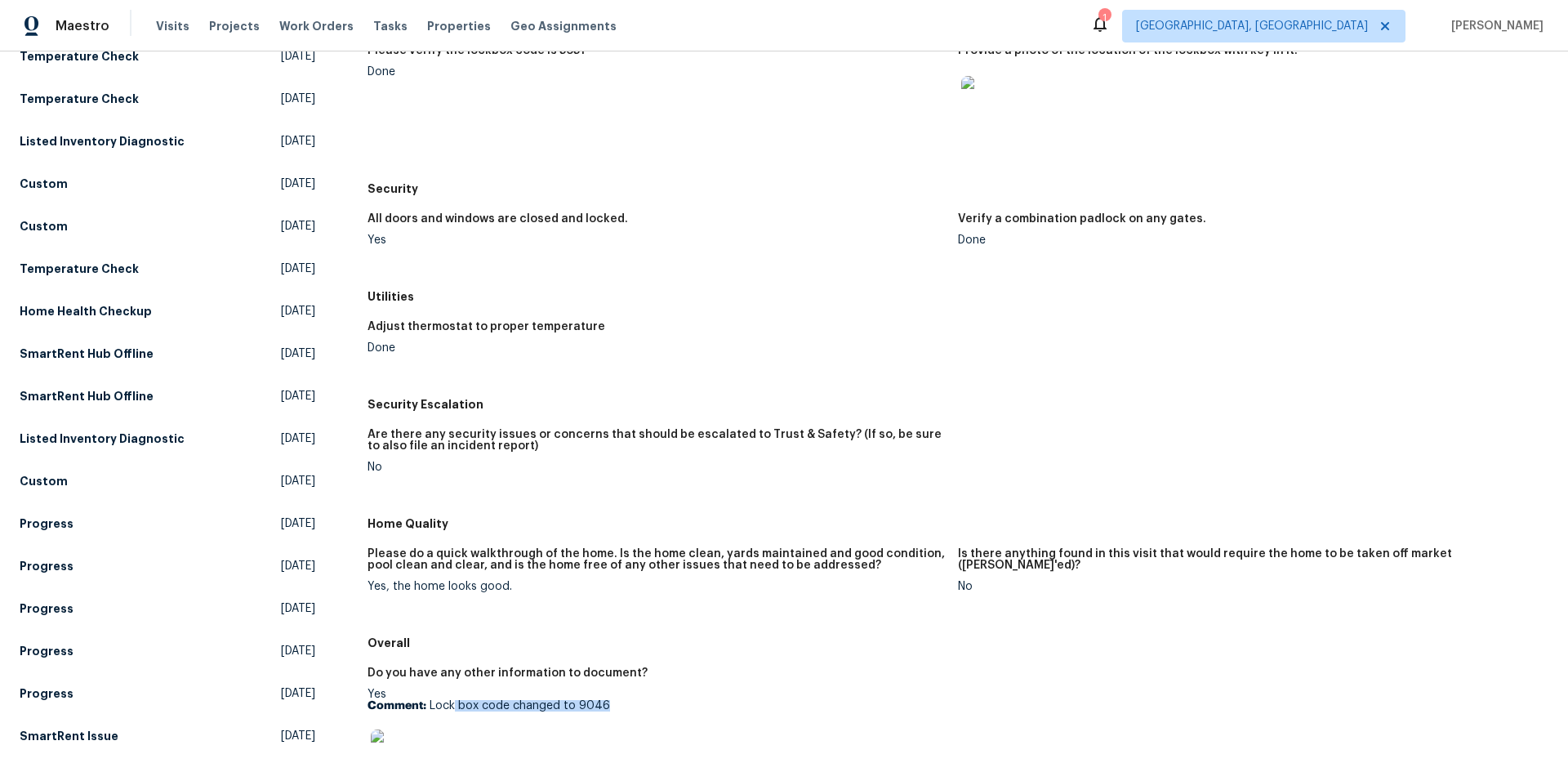
drag, startPoint x: 451, startPoint y: 709, endPoint x: 639, endPoint y: 700, distance: 188.2
click at [639, 700] on p "Comment: Lock box code changed to 9046" at bounding box center [656, 706] width 577 height 12
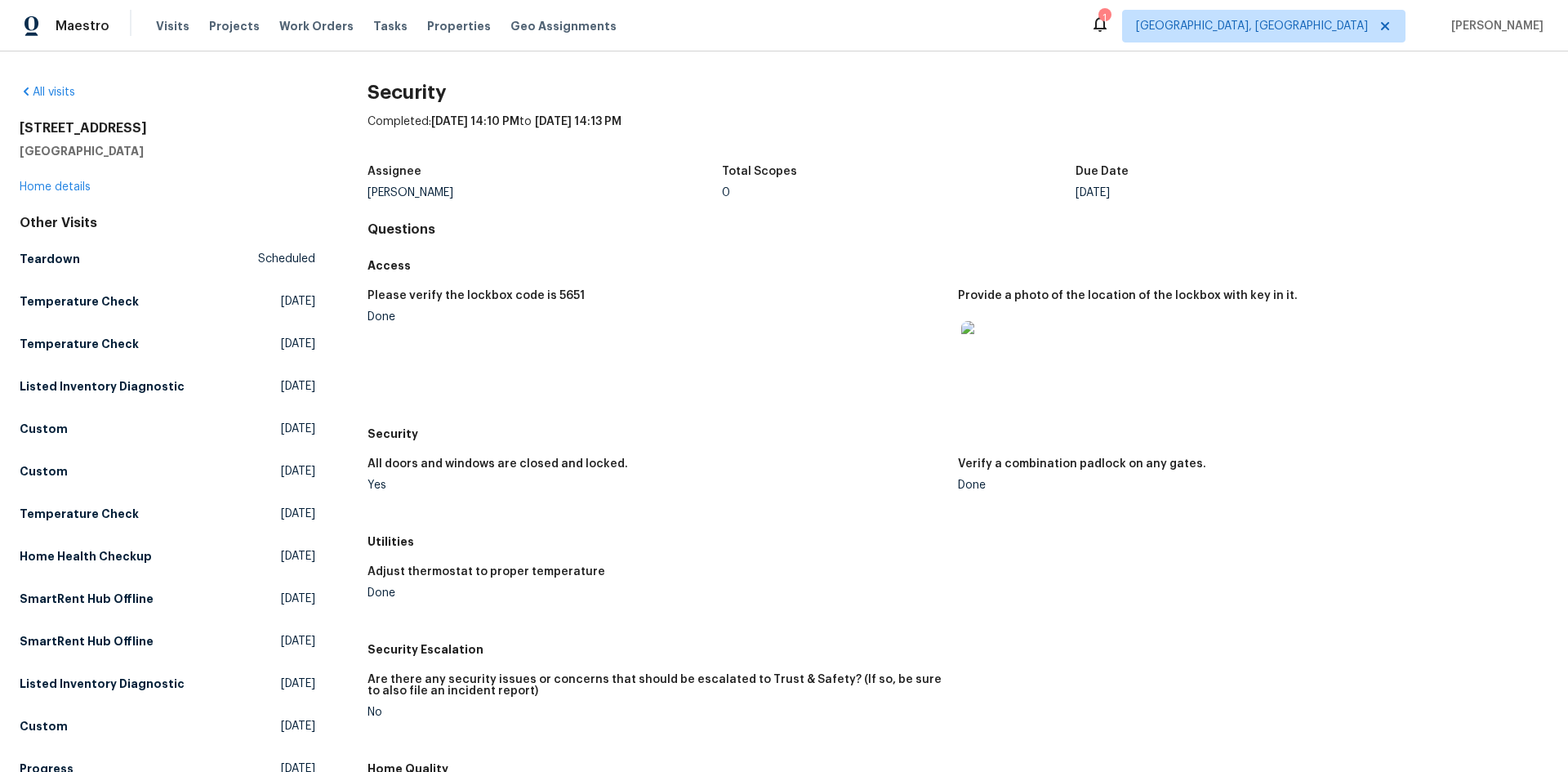
drag, startPoint x: 515, startPoint y: 120, endPoint x: 687, endPoint y: 129, distance: 172.2
click at [687, 129] on div "Completed: [DATE] 14:10 PM to [DATE] 14:13 PM" at bounding box center [958, 135] width 1181 height 43
drag, startPoint x: 363, startPoint y: 92, endPoint x: 471, endPoint y: 94, distance: 108.0
click at [471, 94] on div "All visits 8755 Penfield Ave Northridge, CA 91324 Home details Other Visits Tea…" at bounding box center [784, 758] width 1529 height 1349
click at [66, 188] on link "Home details" at bounding box center [55, 187] width 71 height 12
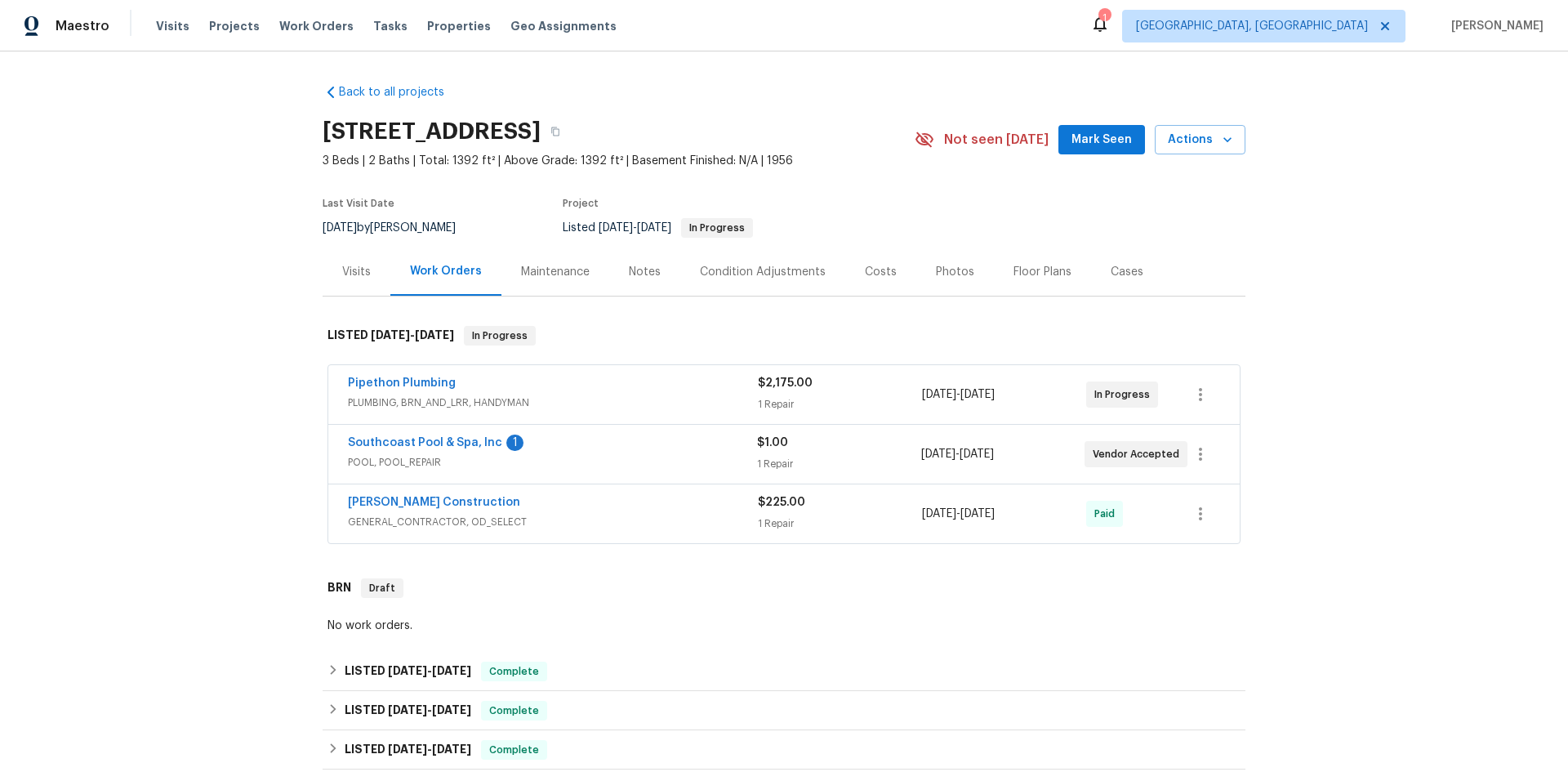
click at [367, 282] on div "Visits" at bounding box center [356, 272] width 68 height 49
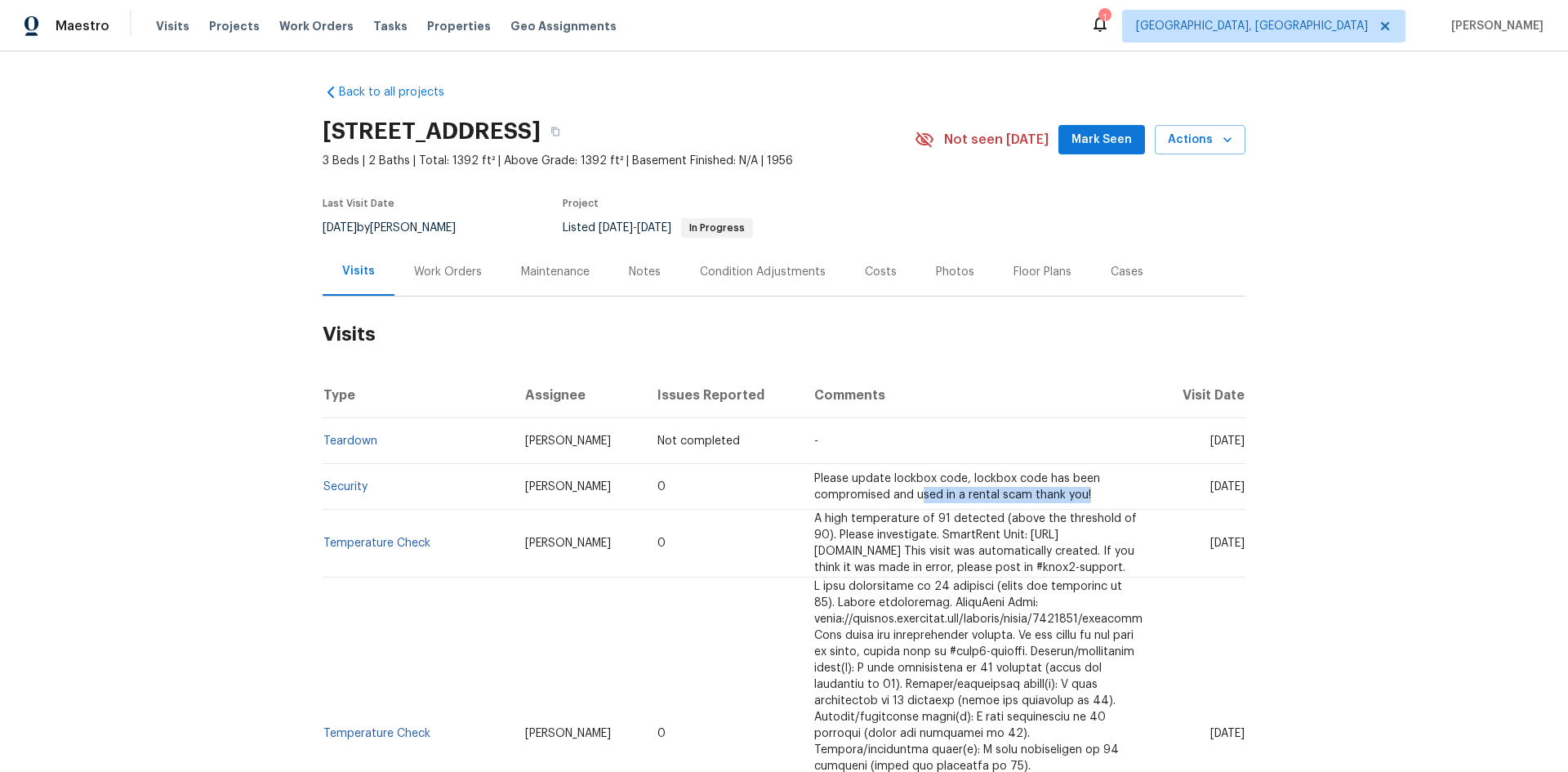
drag, startPoint x: 890, startPoint y: 526, endPoint x: 1052, endPoint y: 517, distance: 162.2
click at [1052, 510] on td "Please update lockbox code, lockbox code has been compromised and used in a ren…" at bounding box center [978, 487] width 354 height 46
click at [560, 129] on icon "button" at bounding box center [555, 131] width 8 height 9
